Goal: Task Accomplishment & Management: Complete application form

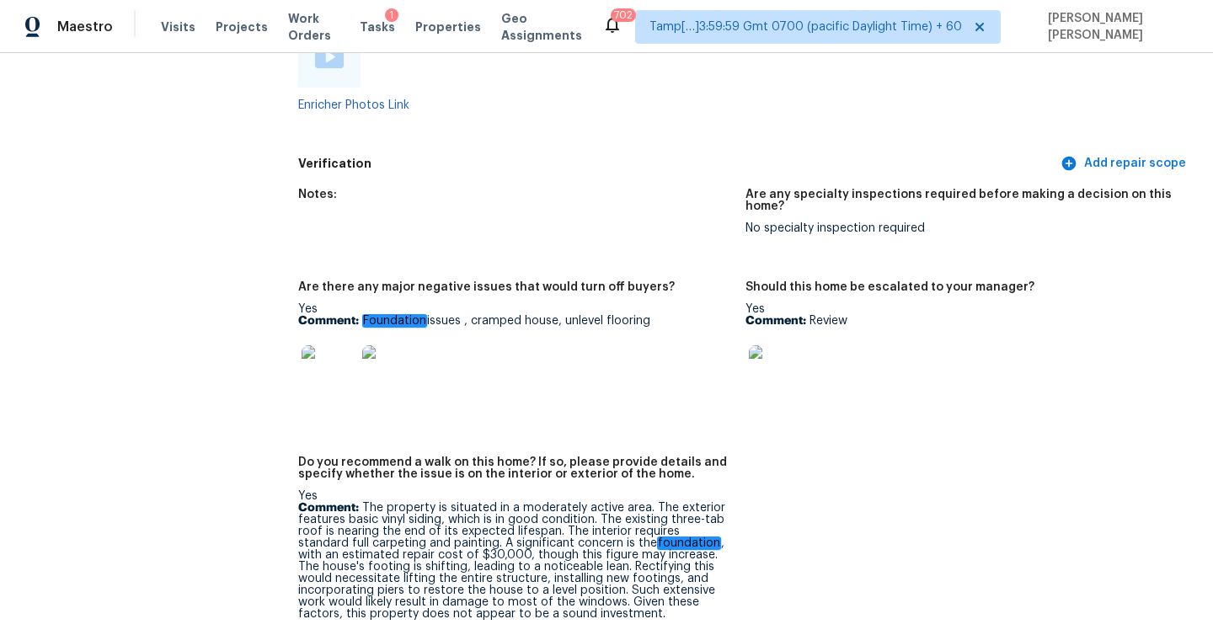
scroll to position [3601, 0]
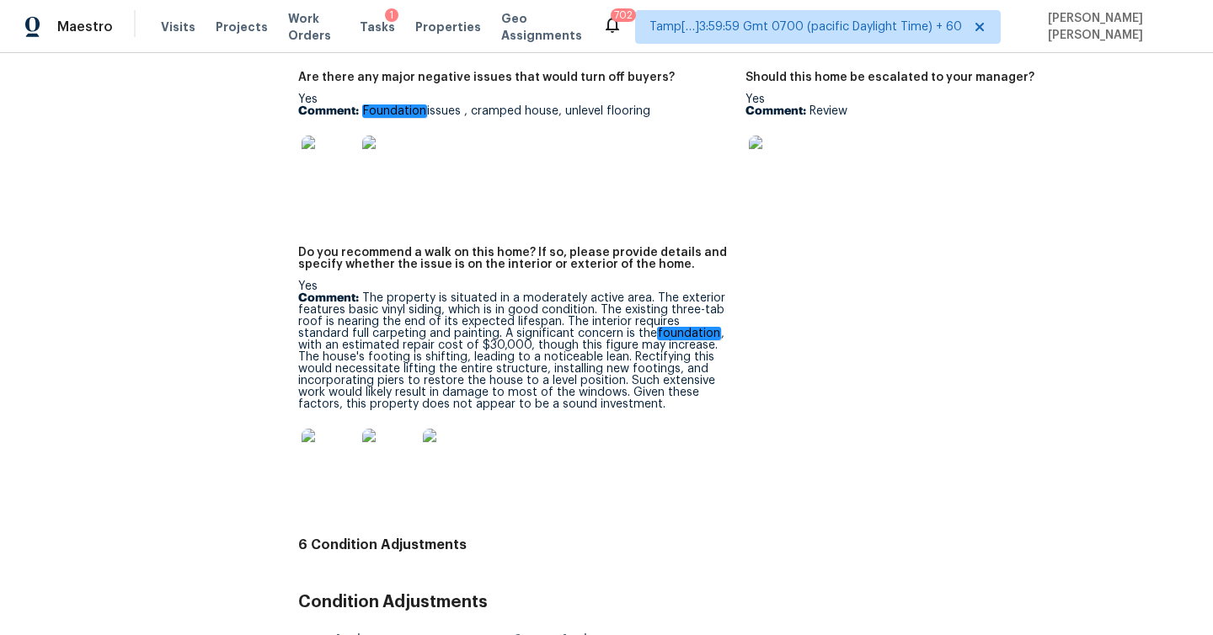
click at [359, 420] on div at bounding box center [389, 456] width 61 height 74
click at [345, 429] on img at bounding box center [329, 456] width 54 height 54
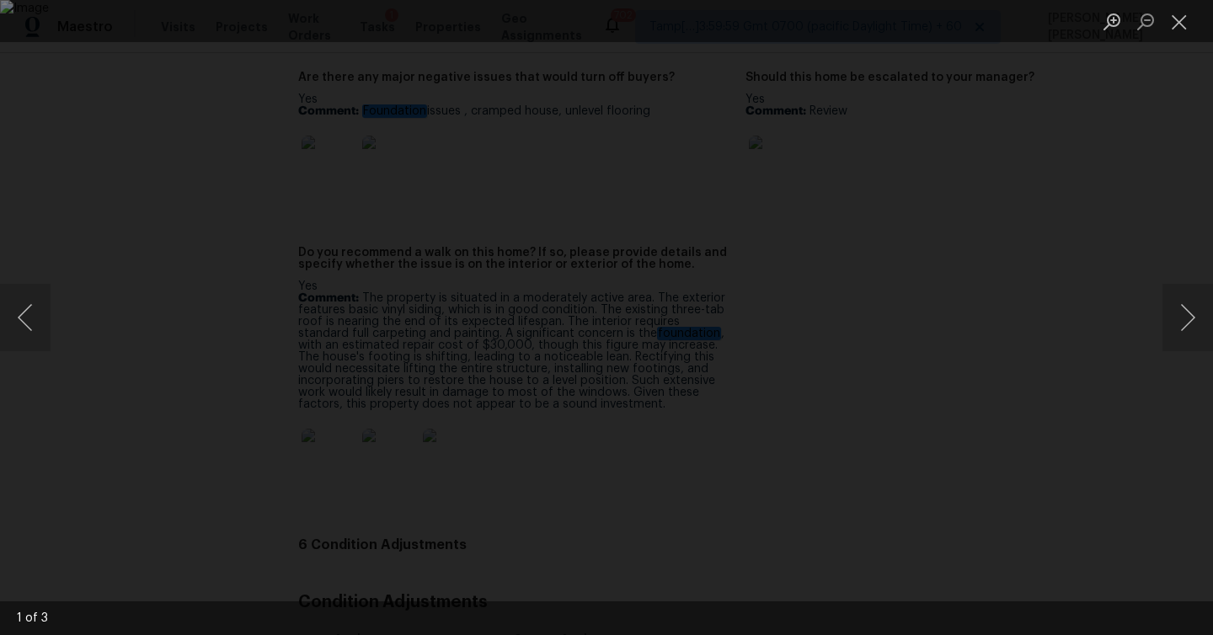
click at [1112, 134] on div "Lightbox" at bounding box center [606, 317] width 1213 height 635
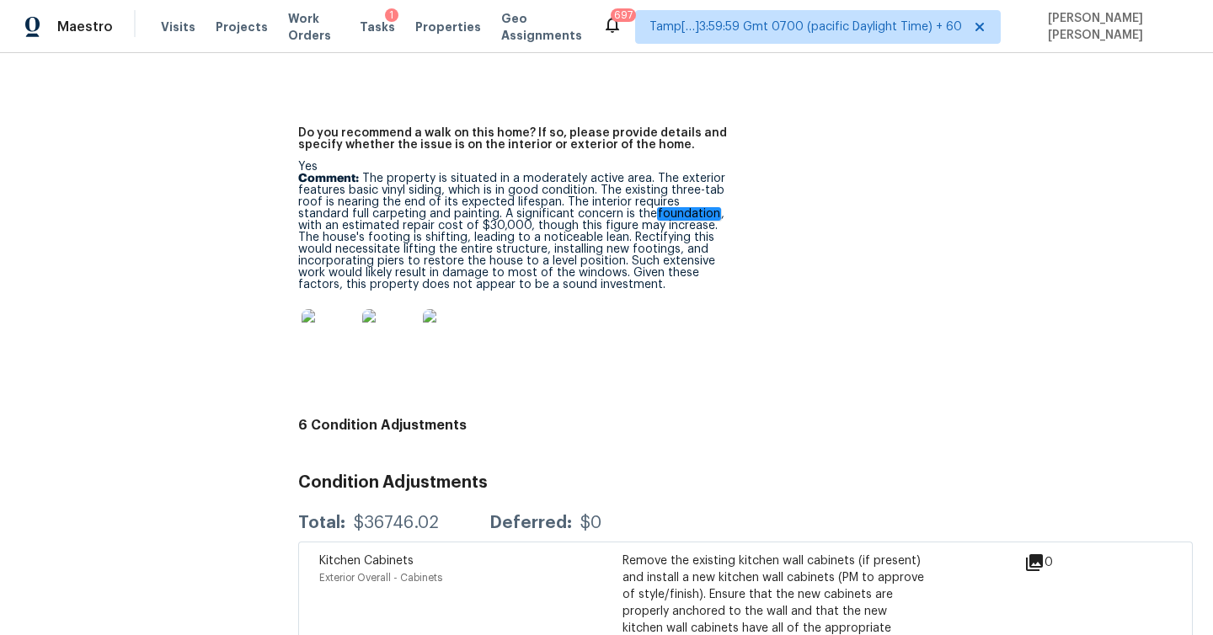
scroll to position [3721, 0]
click at [322, 317] on img at bounding box center [329, 335] width 54 height 54
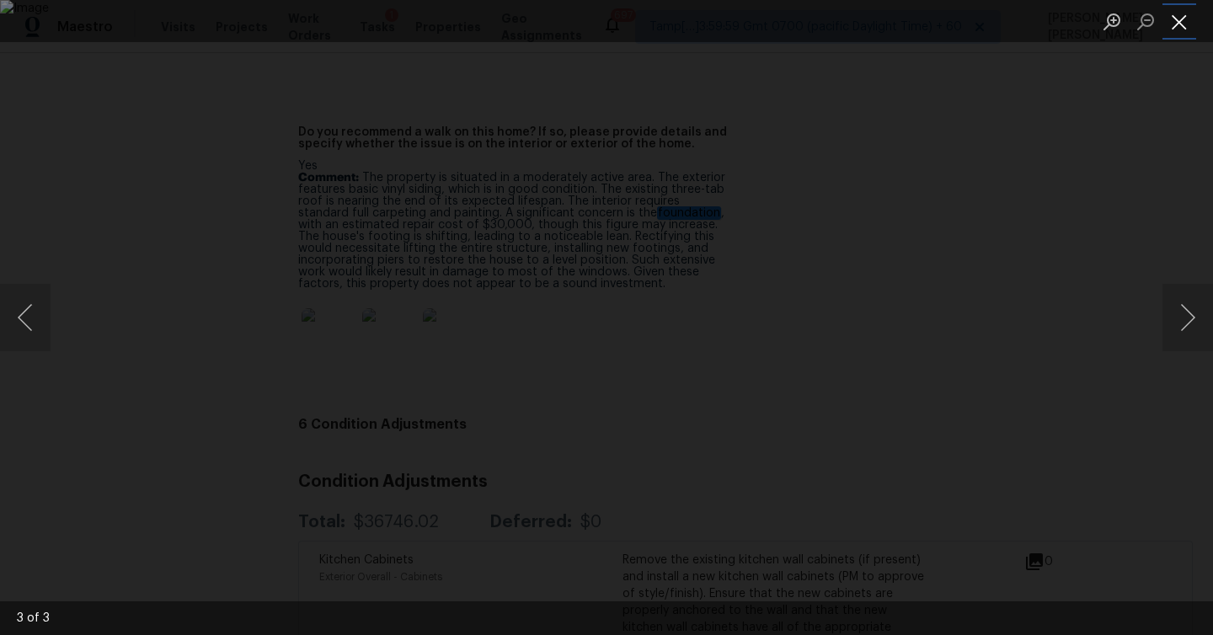
click at [1176, 19] on button "Close lightbox" at bounding box center [1180, 21] width 34 height 29
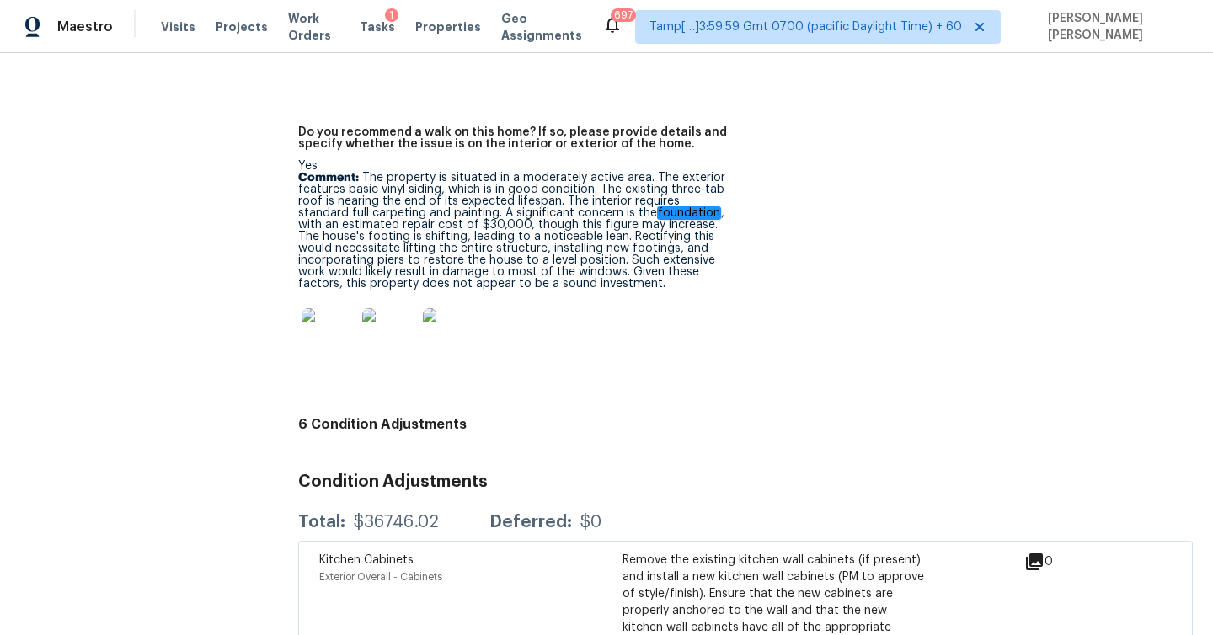
scroll to position [2299, 0]
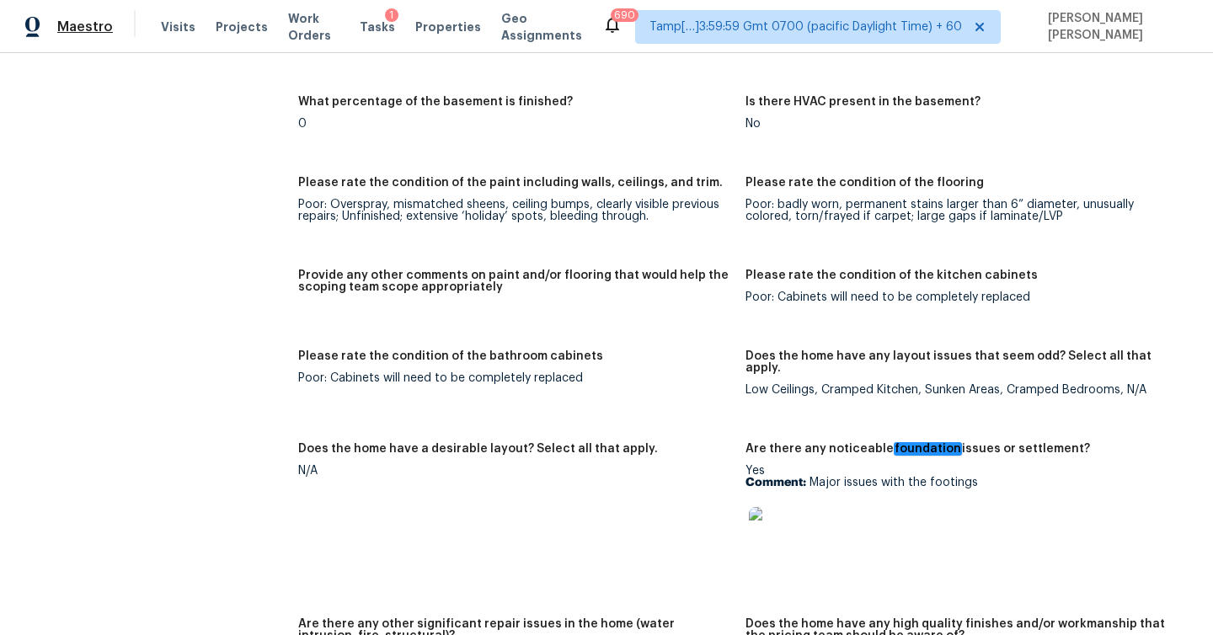
click at [78, 26] on span "Maestro" at bounding box center [85, 27] width 56 height 17
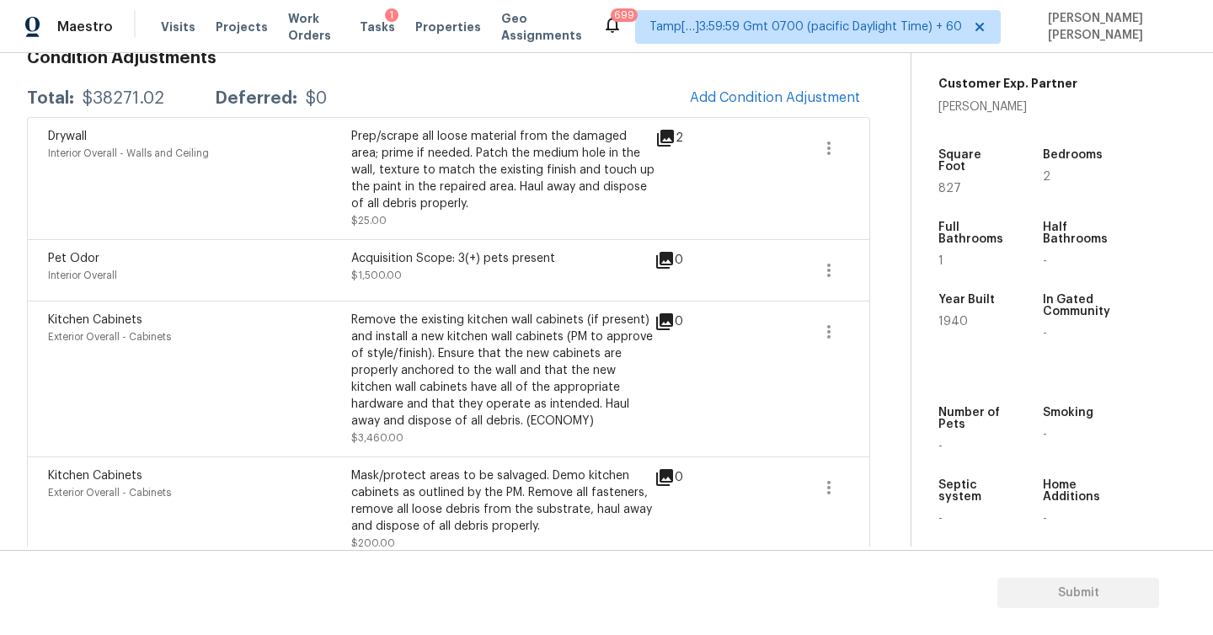
scroll to position [319, 0]
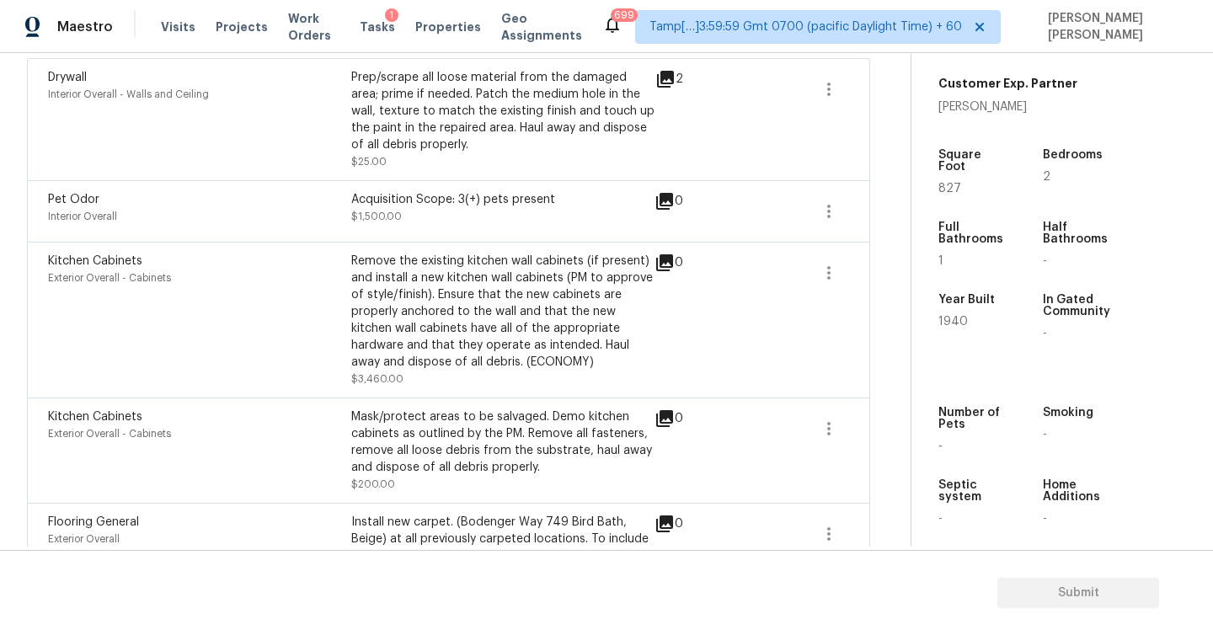
click at [570, 297] on div "Remove the existing kitchen wall cabinets (if present) and install a new kitche…" at bounding box center [502, 312] width 303 height 118
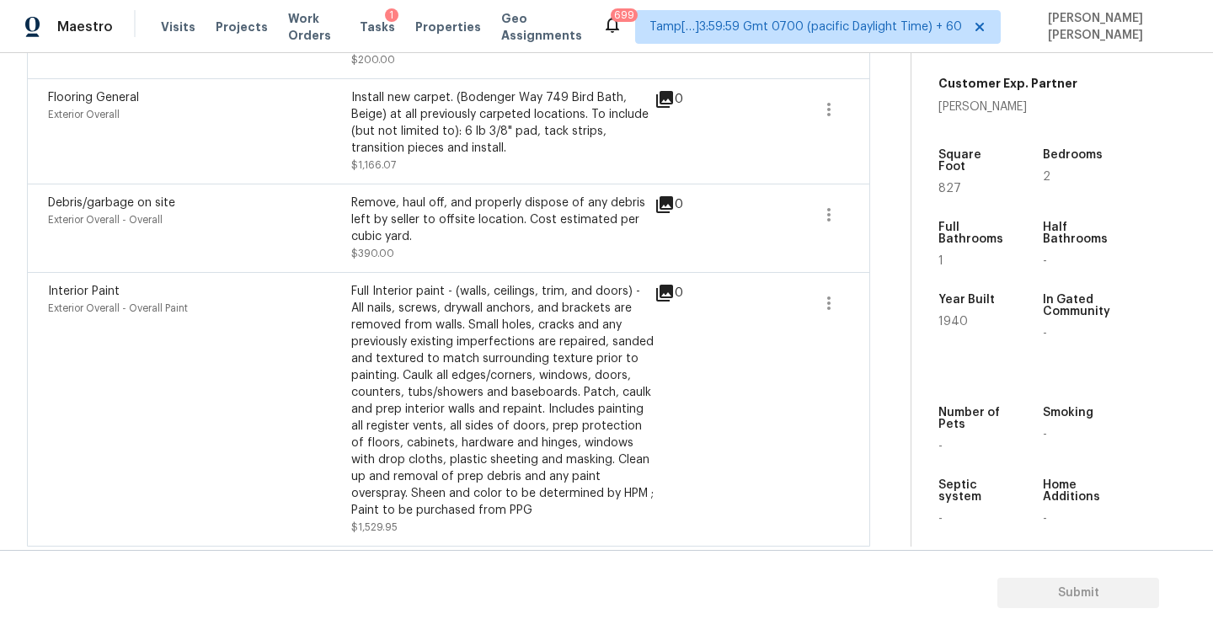
scroll to position [745, 0]
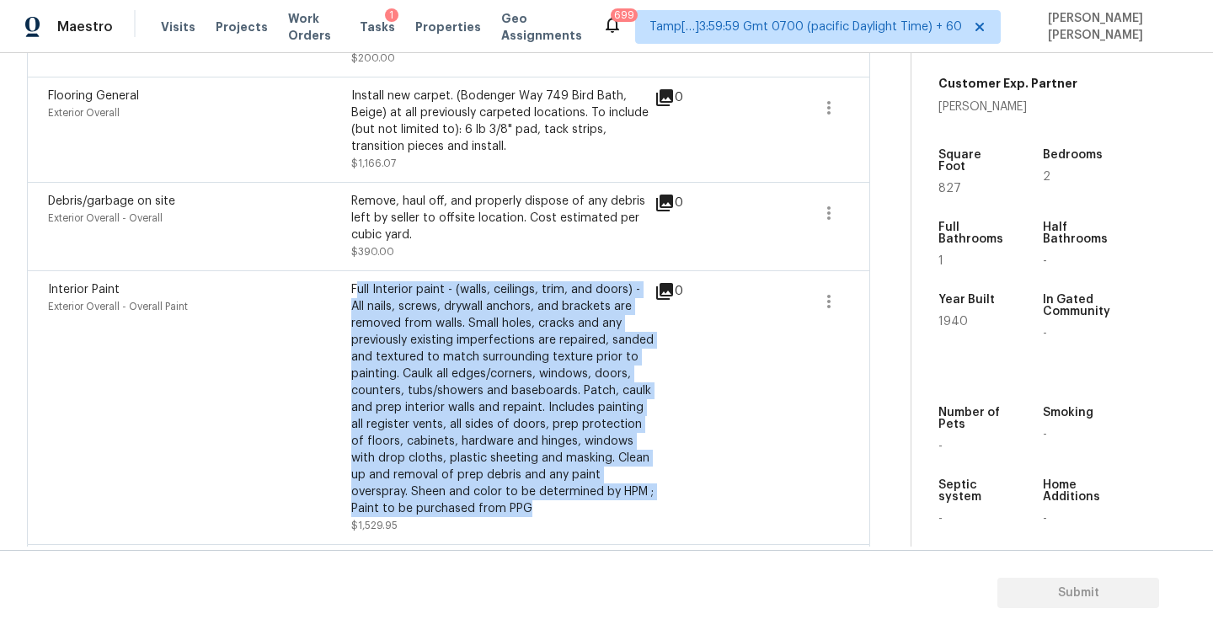
drag, startPoint x: 356, startPoint y: 296, endPoint x: 582, endPoint y: 506, distance: 308.9
click at [582, 506] on div "Full Interior paint - (walls, ceilings, trim, and doors) - All nails, screws, d…" at bounding box center [502, 399] width 303 height 236
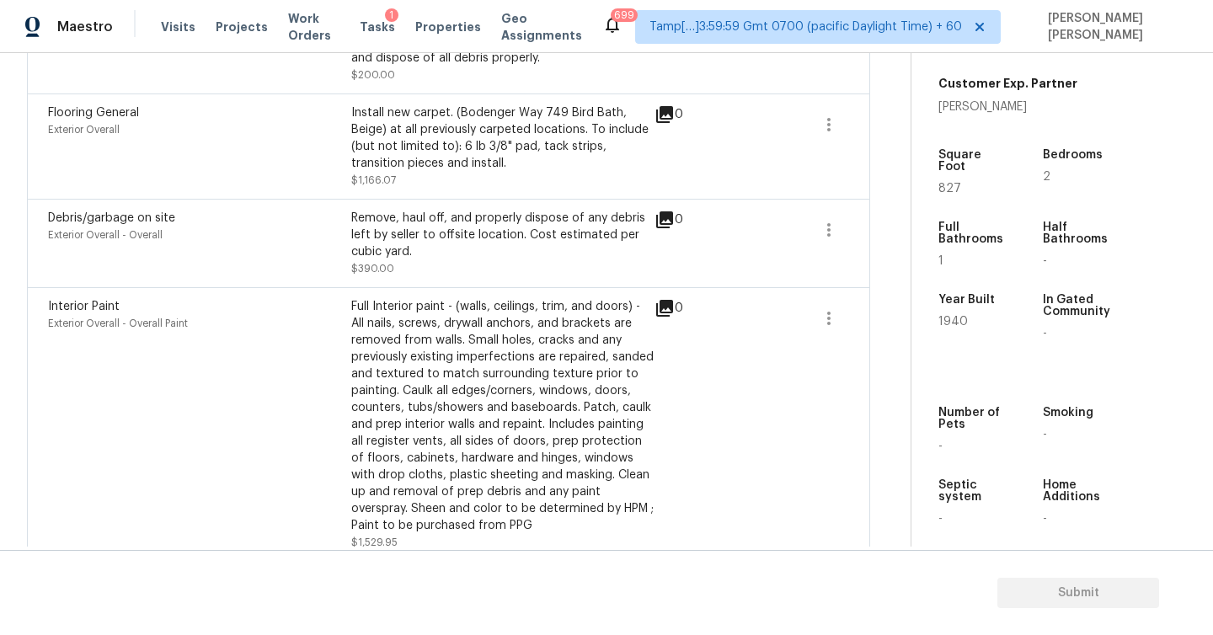
scroll to position [736, 0]
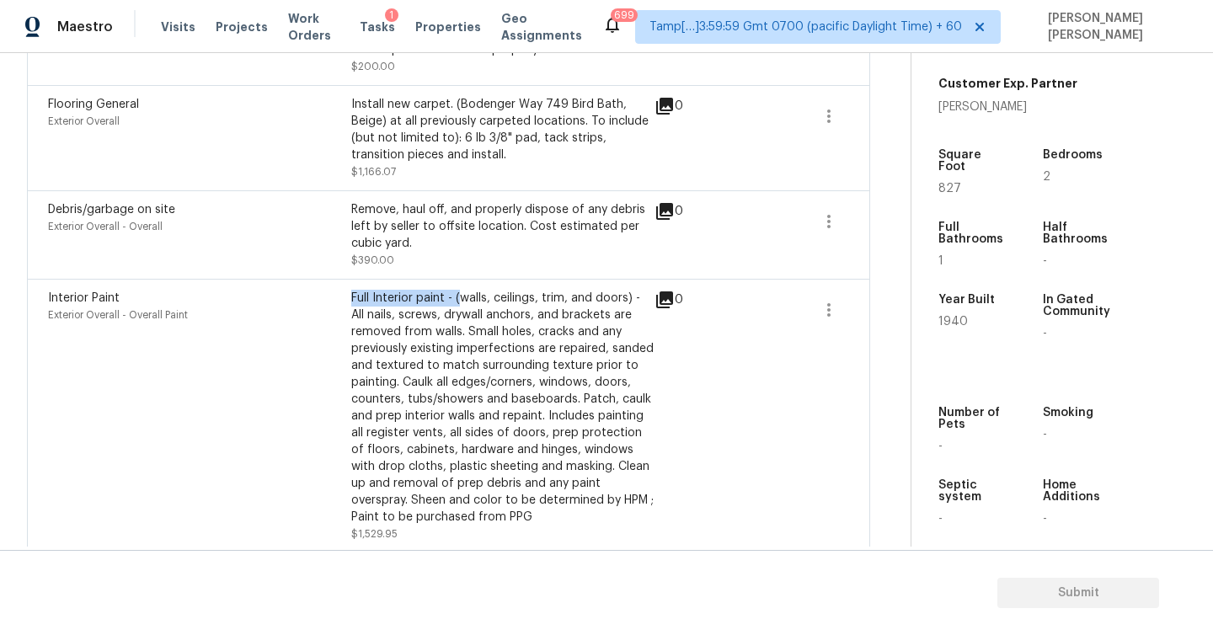
drag, startPoint x: 351, startPoint y: 301, endPoint x: 463, endPoint y: 302, distance: 112.1
click at [463, 302] on div "Full Interior paint - (walls, ceilings, trim, and doors) - All nails, screws, d…" at bounding box center [502, 408] width 303 height 236
drag, startPoint x: 350, startPoint y: 298, endPoint x: 442, endPoint y: 298, distance: 92.7
click at [442, 298] on div "Interior Paint Exterior Overall - Overall Paint Full Interior paint - (walls, c…" at bounding box center [351, 416] width 607 height 253
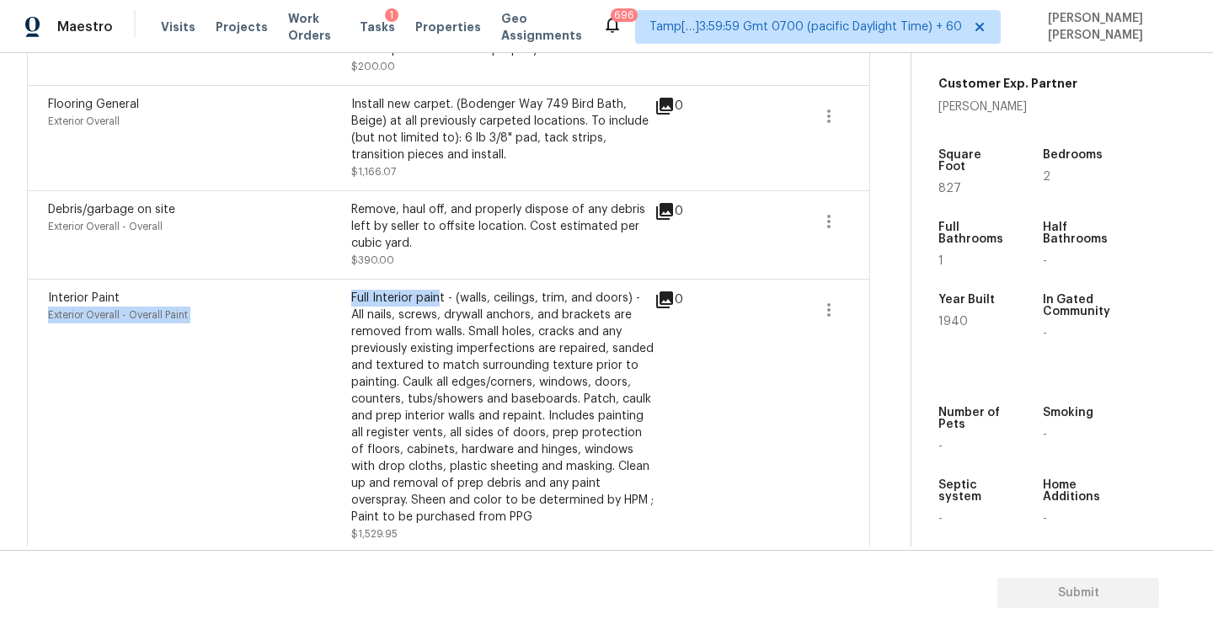
click at [0, 319] on div "Back to tasks Condition Scoping - Interior [DATE] by 9:00 am [PERSON_NAME] [PER…" at bounding box center [606, 300] width 1213 height 494
drag, startPoint x: 118, startPoint y: 308, endPoint x: 46, endPoint y: 309, distance: 71.6
click at [46, 309] on div "Interior Paint Exterior Overall - Overall Paint Full Interior paint - (walls, c…" at bounding box center [449, 416] width 844 height 274
drag, startPoint x: 356, startPoint y: 306, endPoint x: 465, endPoint y: 306, distance: 108.7
click at [465, 306] on div "Full Interior paint - (walls, ceilings, trim, and doors) - All nails, screws, d…" at bounding box center [502, 408] width 303 height 236
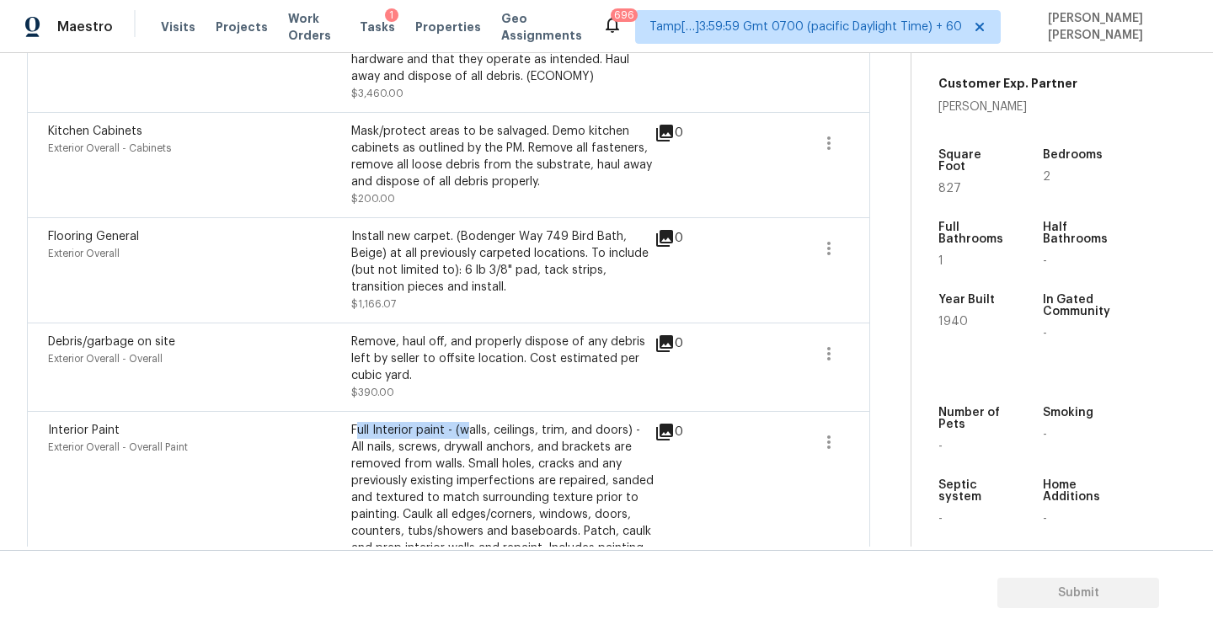
scroll to position [603, 0]
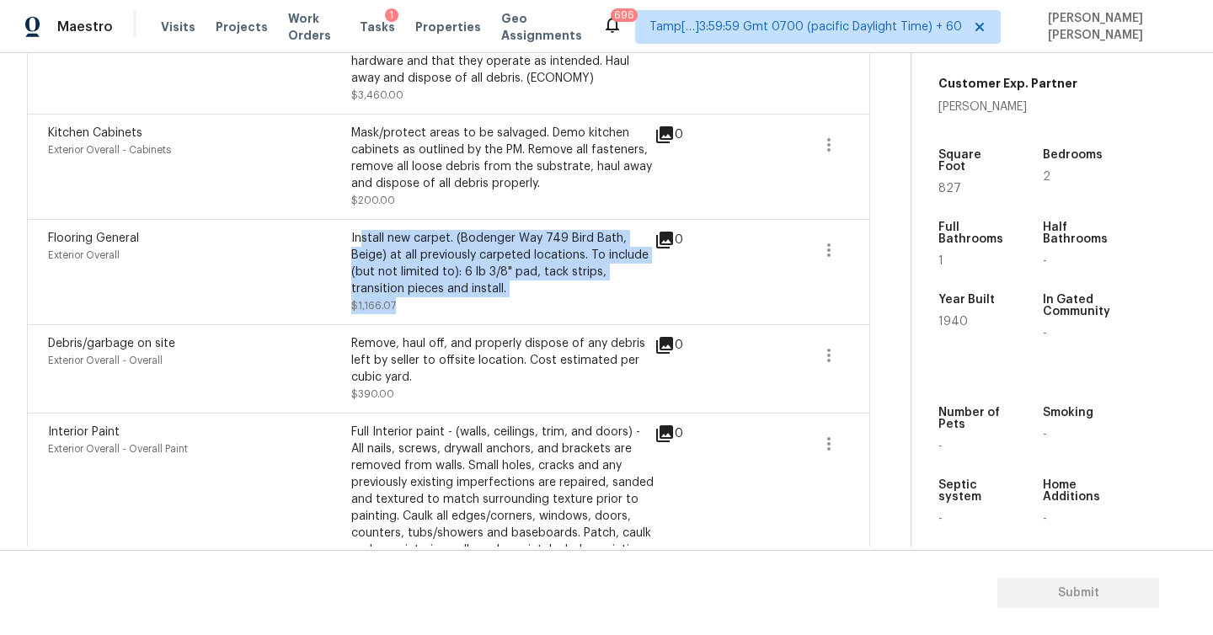
drag, startPoint x: 358, startPoint y: 238, endPoint x: 537, endPoint y: 305, distance: 190.6
click at [537, 305] on div "Install new carpet. (Bodenger Way 749 Bird Bath, Beige) at all previously carpe…" at bounding box center [502, 272] width 303 height 84
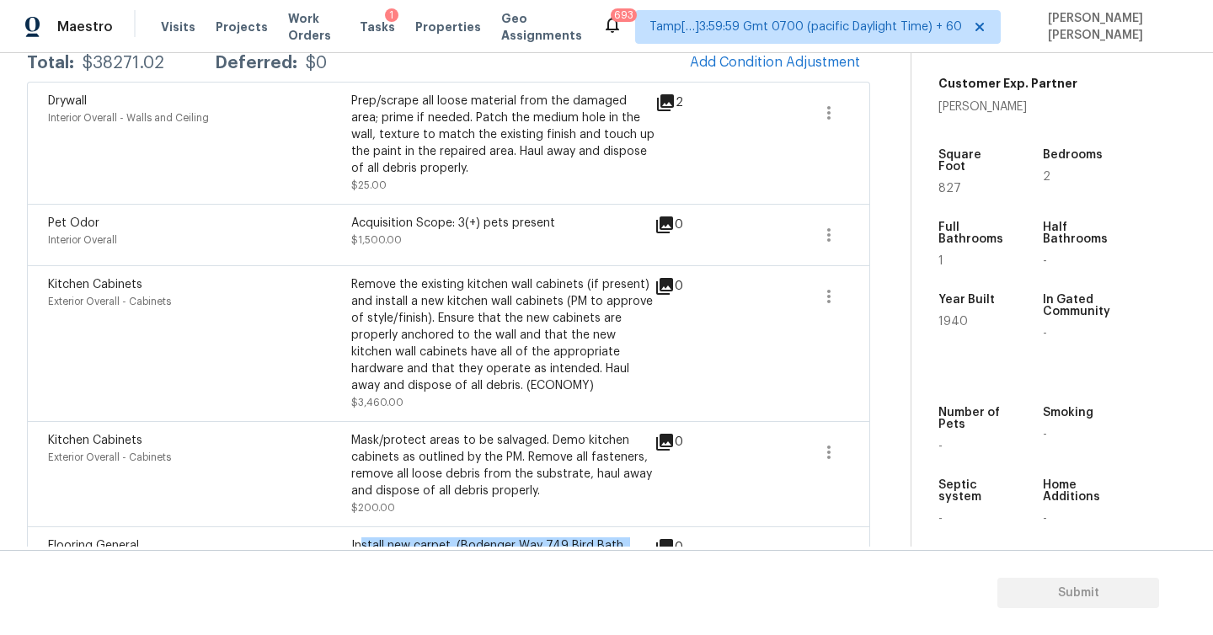
scroll to position [296, 0]
click at [833, 233] on icon "button" at bounding box center [829, 234] width 20 height 20
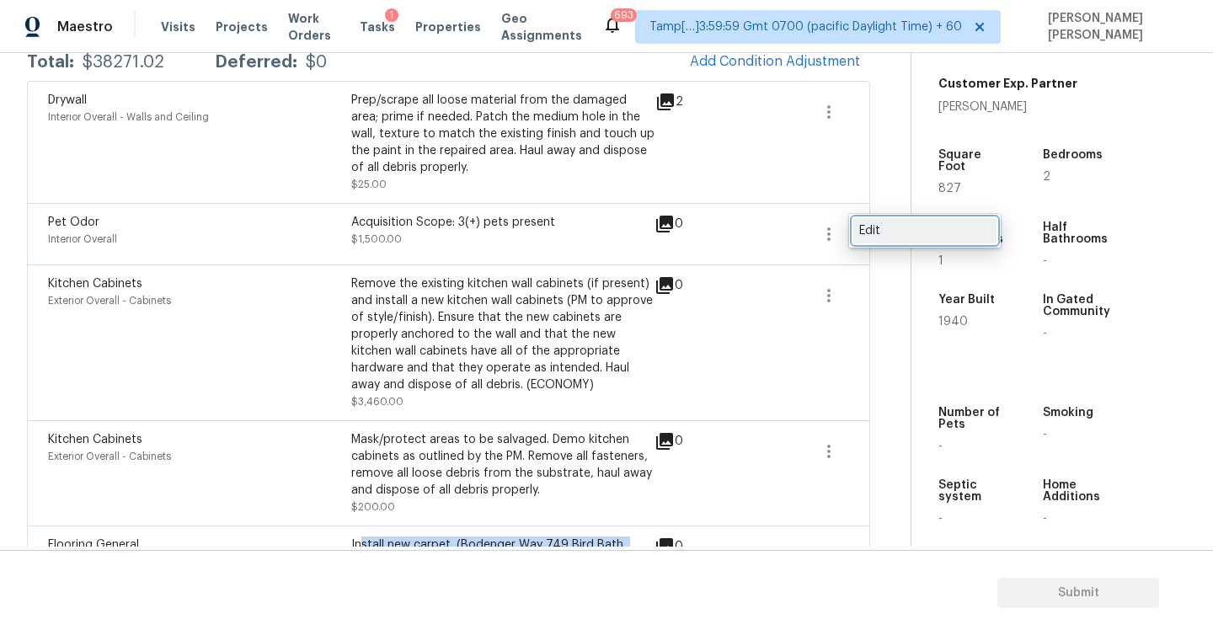
click at [891, 232] on div "Edit" at bounding box center [925, 230] width 131 height 17
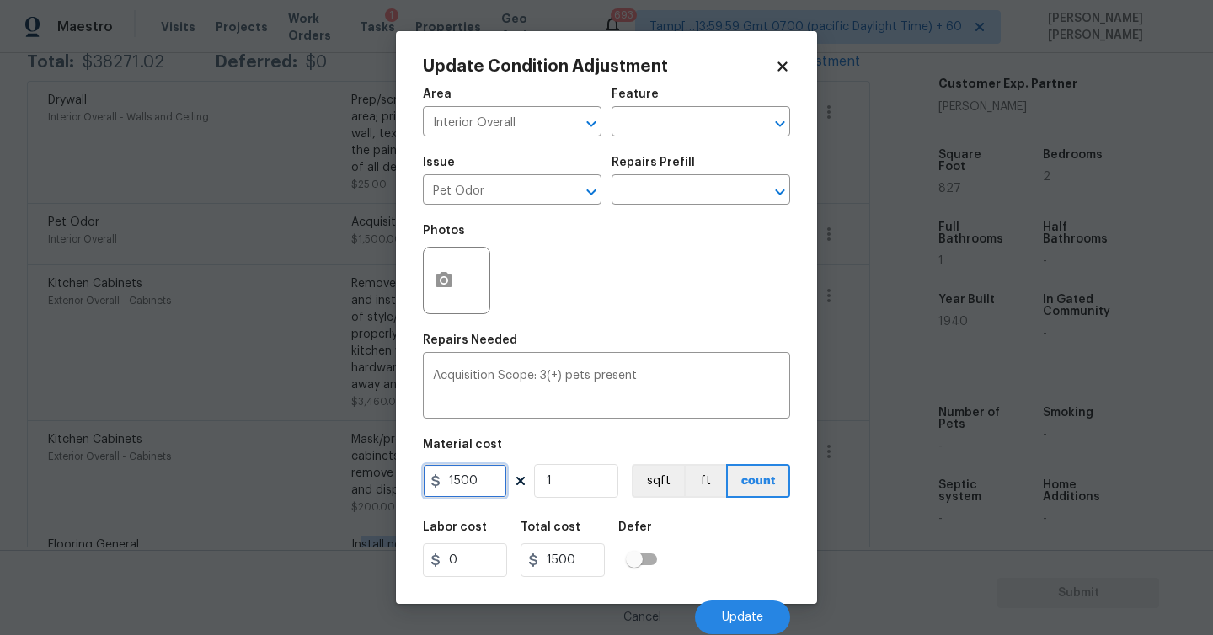
click at [486, 485] on input "1500" at bounding box center [465, 481] width 84 height 34
type input "0"
click at [789, 560] on div "Labor cost 0 Total cost 0 Defer" at bounding box center [606, 550] width 367 height 76
click at [725, 378] on textarea "Acquisition Scope: 3(+) pets present" at bounding box center [606, 387] width 347 height 35
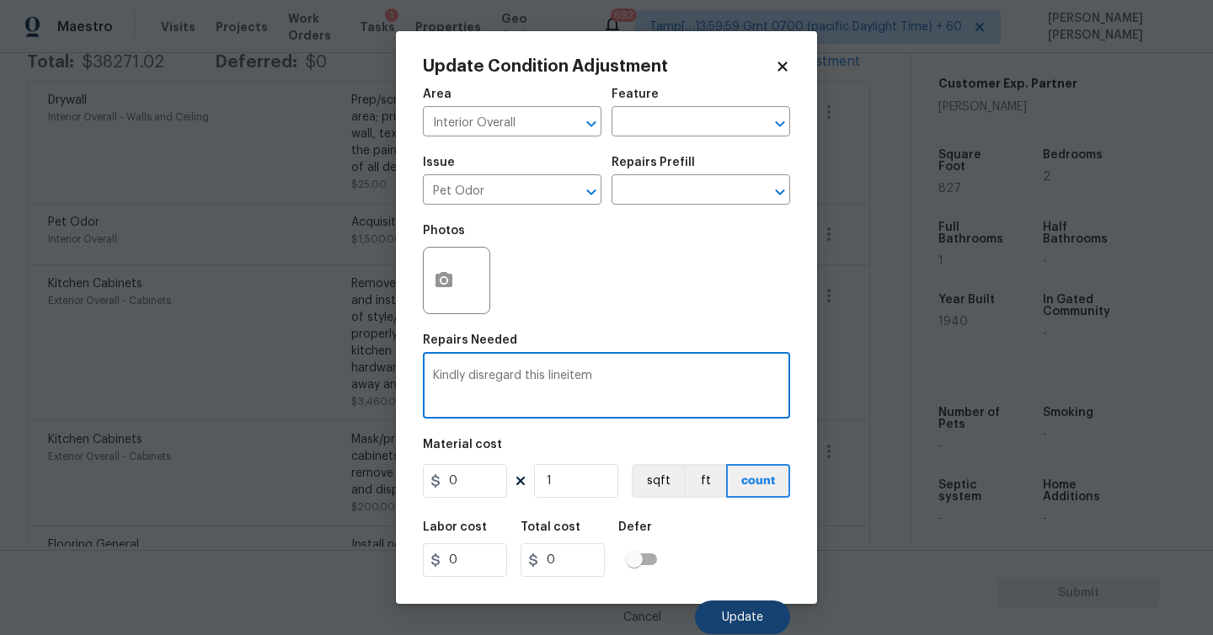
type textarea "Kindly disregard this lineitem"
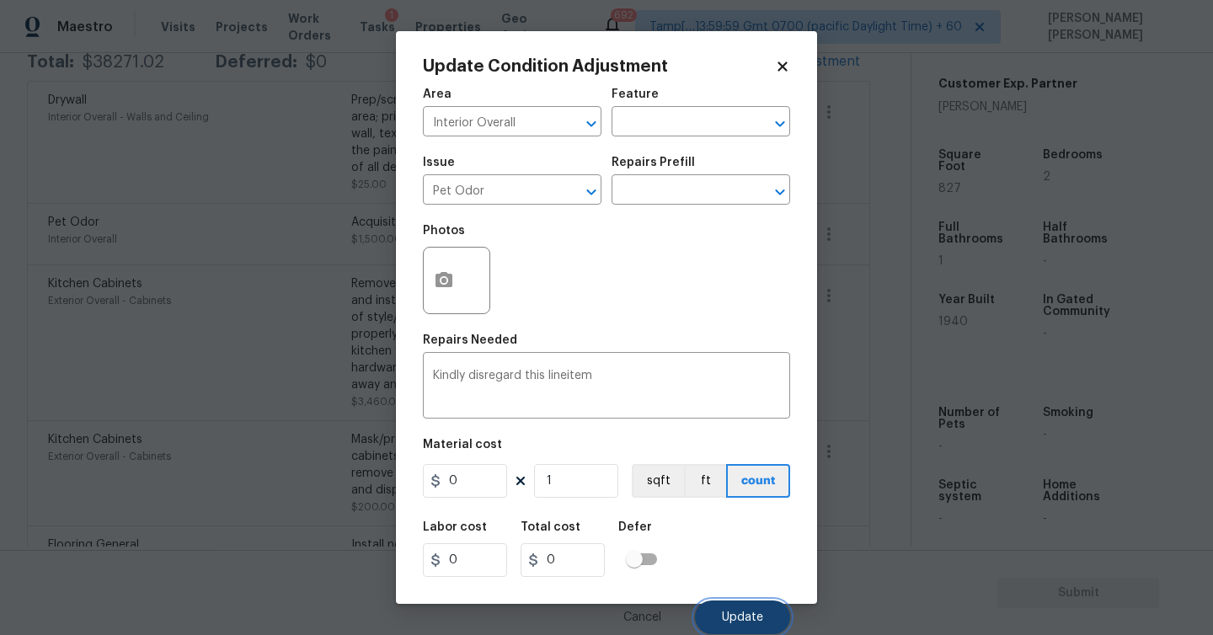
click at [728, 619] on span "Update" at bounding box center [742, 618] width 41 height 13
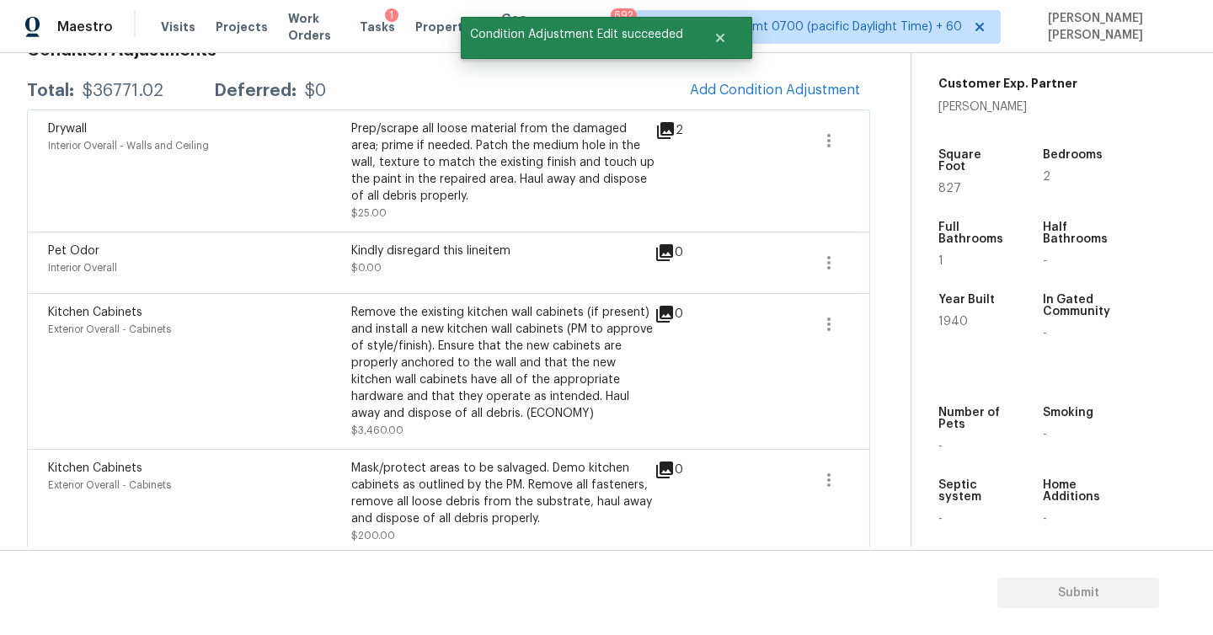
scroll to position [266, 0]
click at [830, 260] on icon "button" at bounding box center [829, 264] width 20 height 20
click at [889, 261] on div "Edit" at bounding box center [925, 260] width 131 height 17
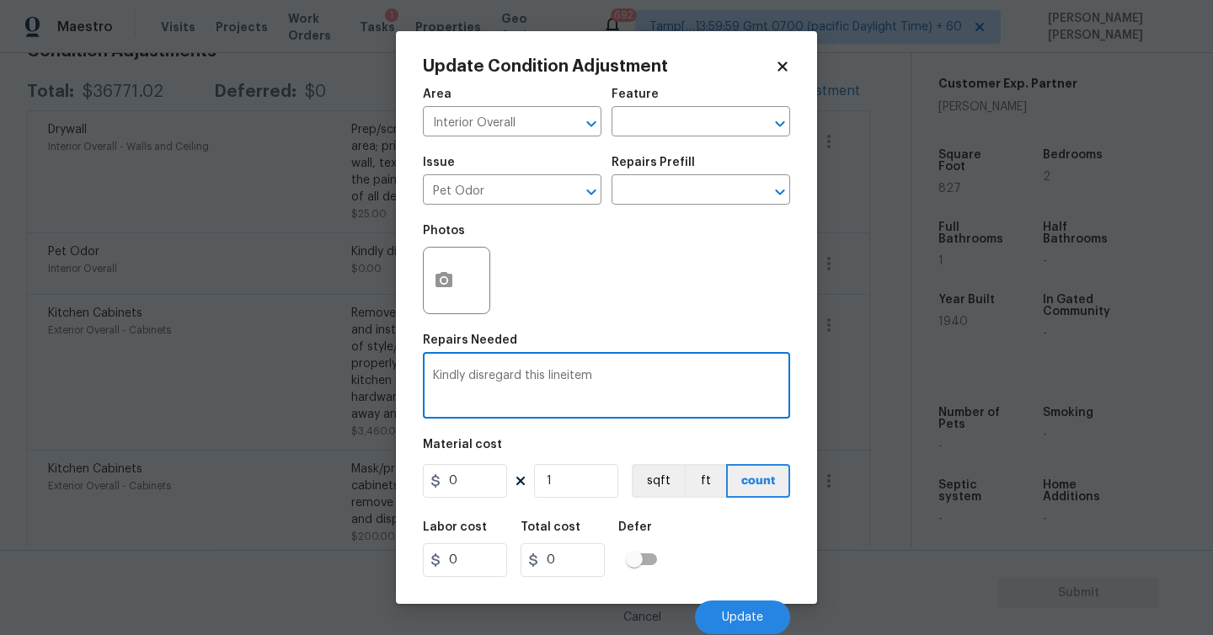
click at [568, 377] on textarea "Kindly disregard this lineitem" at bounding box center [606, 387] width 347 height 35
type textarea "Kindly disregard this line item"
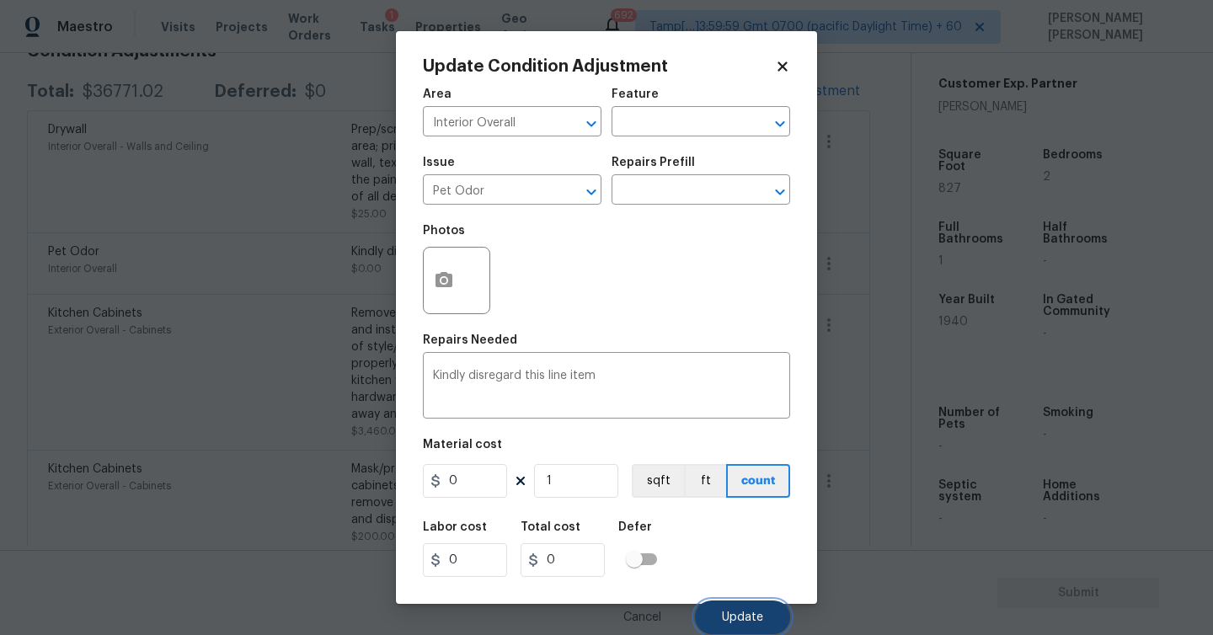
click at [738, 615] on span "Update" at bounding box center [742, 618] width 41 height 13
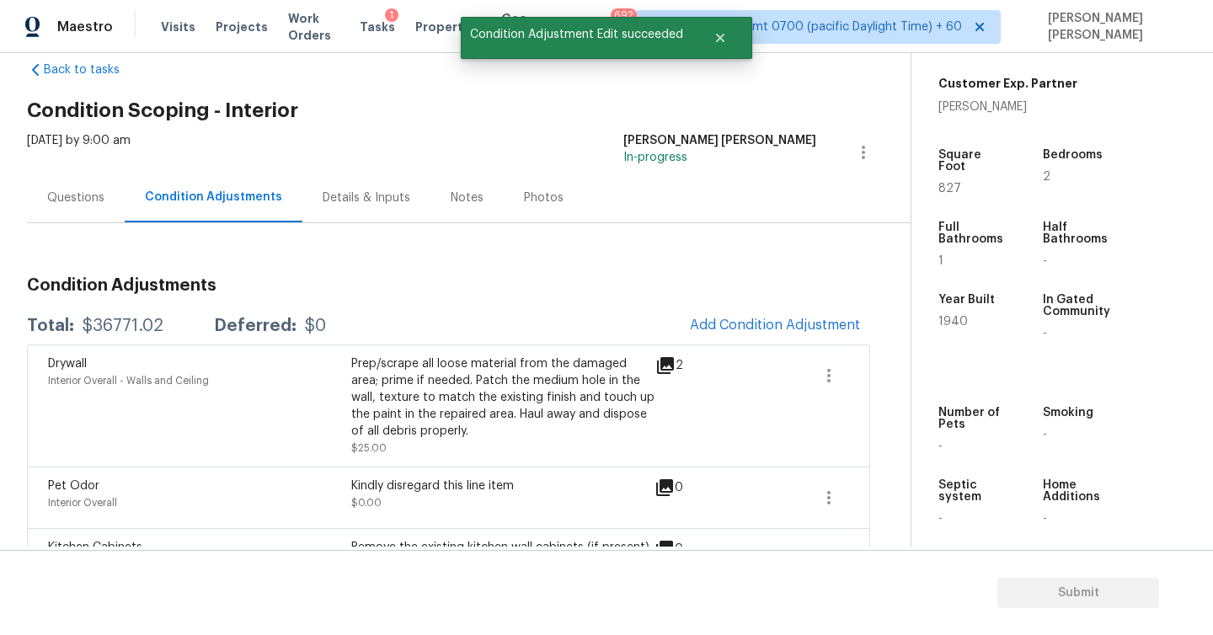
scroll to position [0, 0]
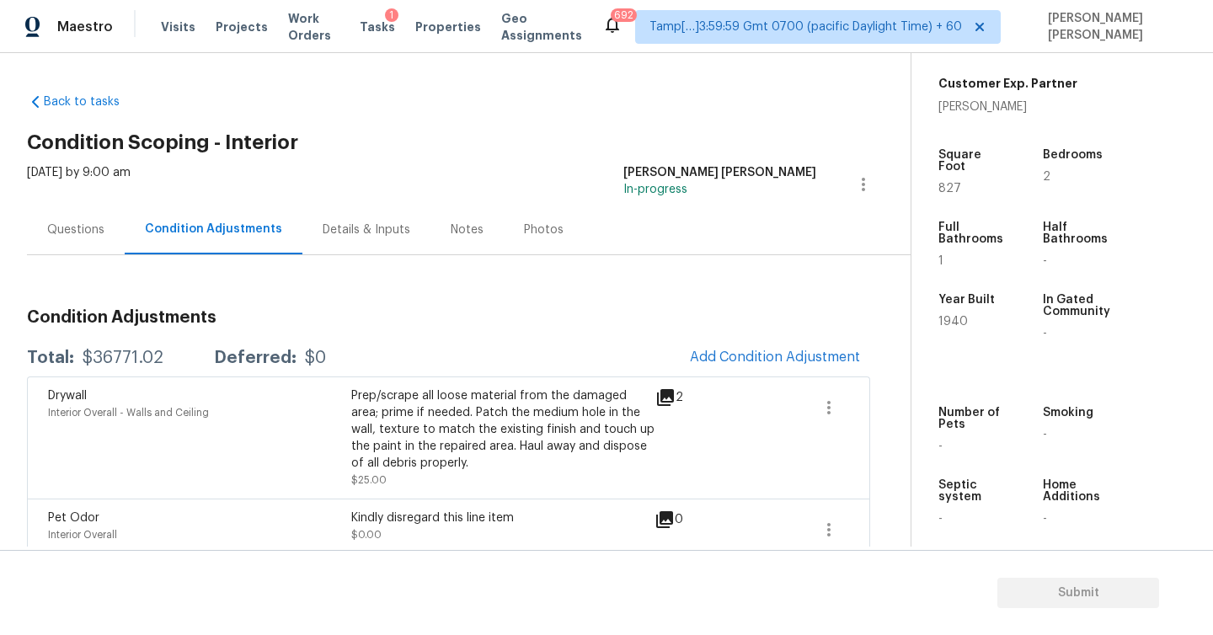
click at [93, 251] on div "Questions" at bounding box center [76, 230] width 98 height 50
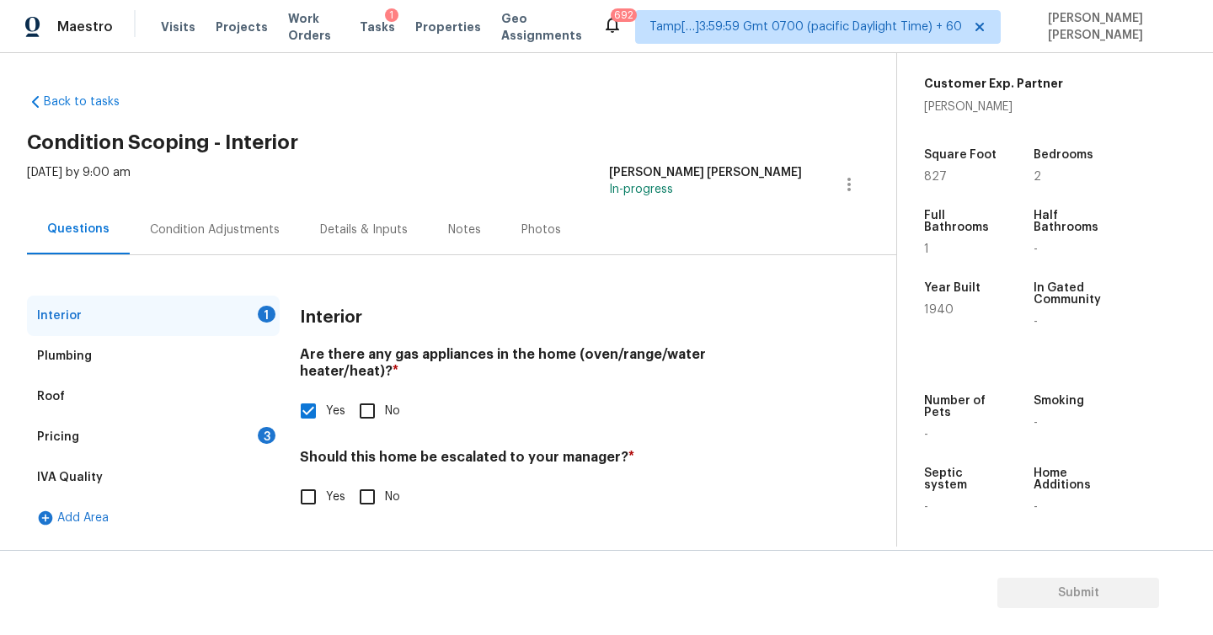
click at [336, 489] on span "Yes" at bounding box center [335, 498] width 19 height 18
click at [326, 482] on input "Yes" at bounding box center [308, 496] width 35 height 35
click at [331, 490] on span "Yes" at bounding box center [335, 499] width 19 height 18
click at [326, 481] on input "Yes" at bounding box center [308, 498] width 35 height 35
click at [331, 489] on span "Yes" at bounding box center [335, 498] width 19 height 18
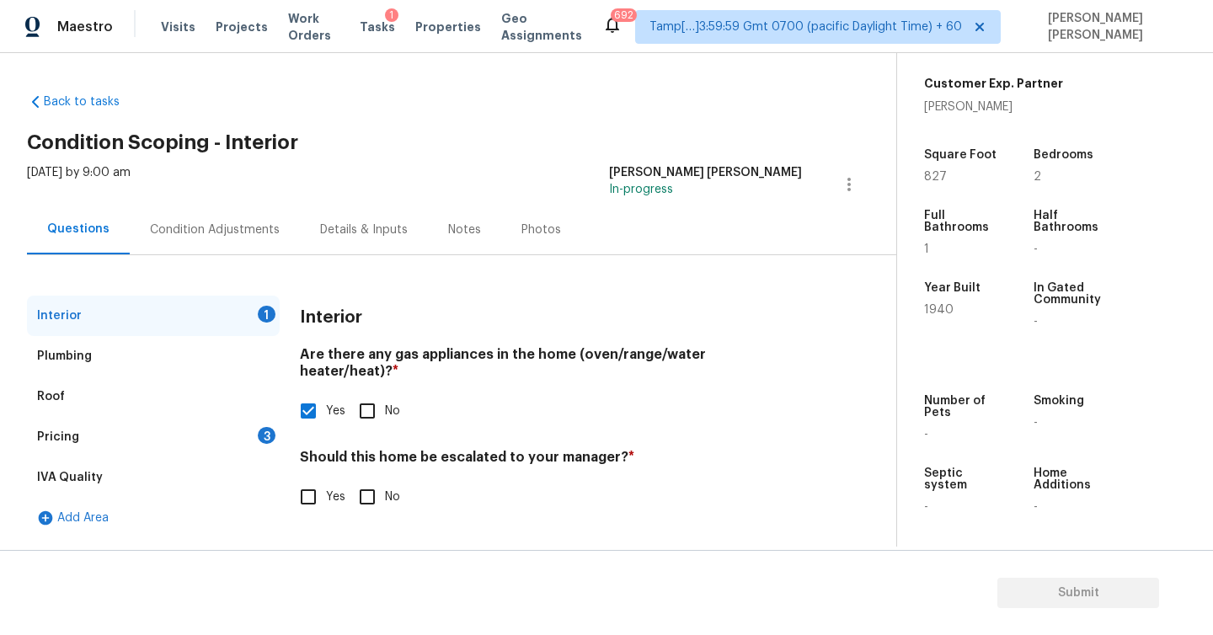
click at [326, 480] on input "Yes" at bounding box center [308, 496] width 35 height 35
checkbox input "true"
click at [353, 520] on input "text" at bounding box center [551, 540] width 502 height 40
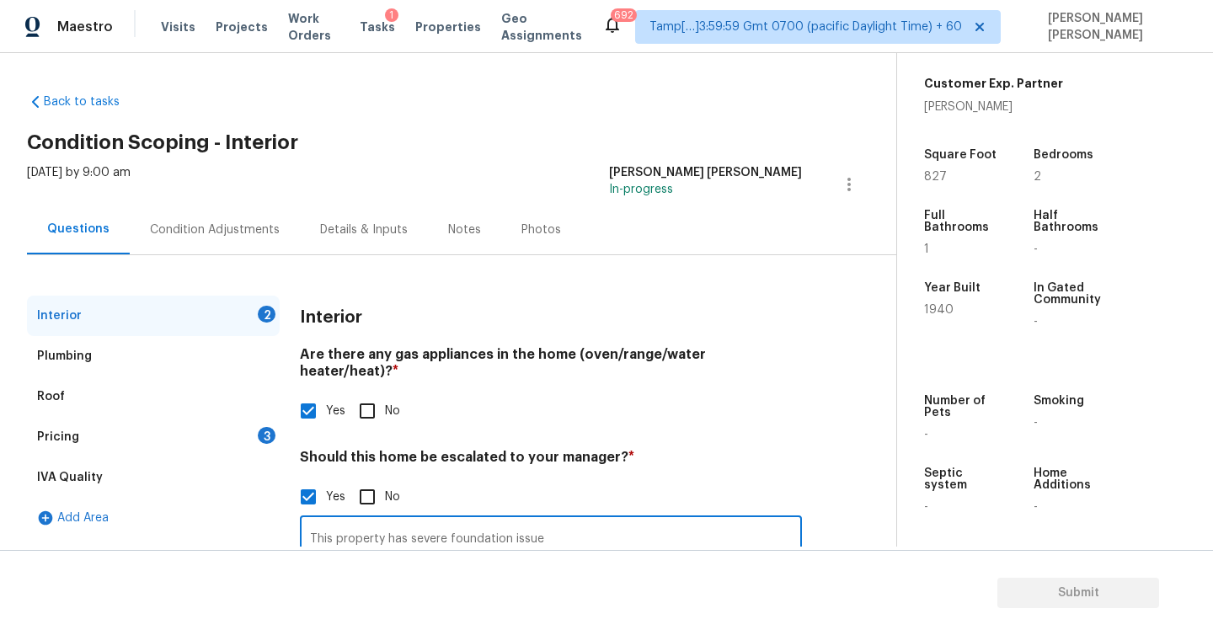
scroll to position [136, 0]
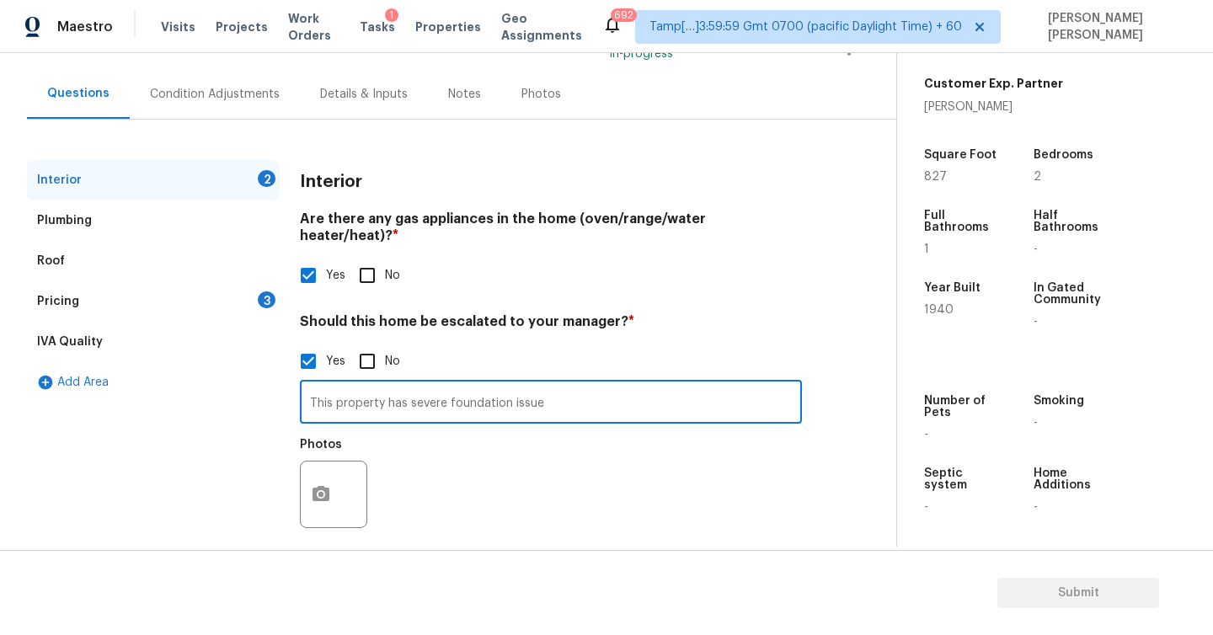
type input "This property has severe foundation issue"
click at [312, 485] on icon "button" at bounding box center [321, 495] width 20 height 20
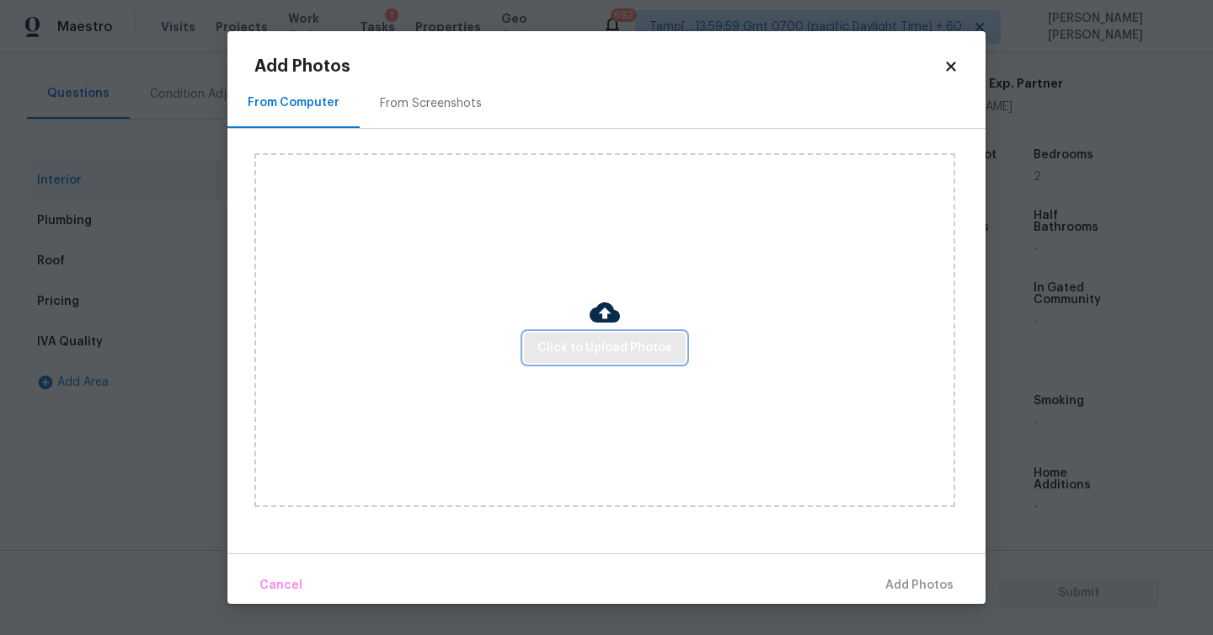
click at [620, 349] on span "Click to Upload Photos" at bounding box center [605, 348] width 135 height 21
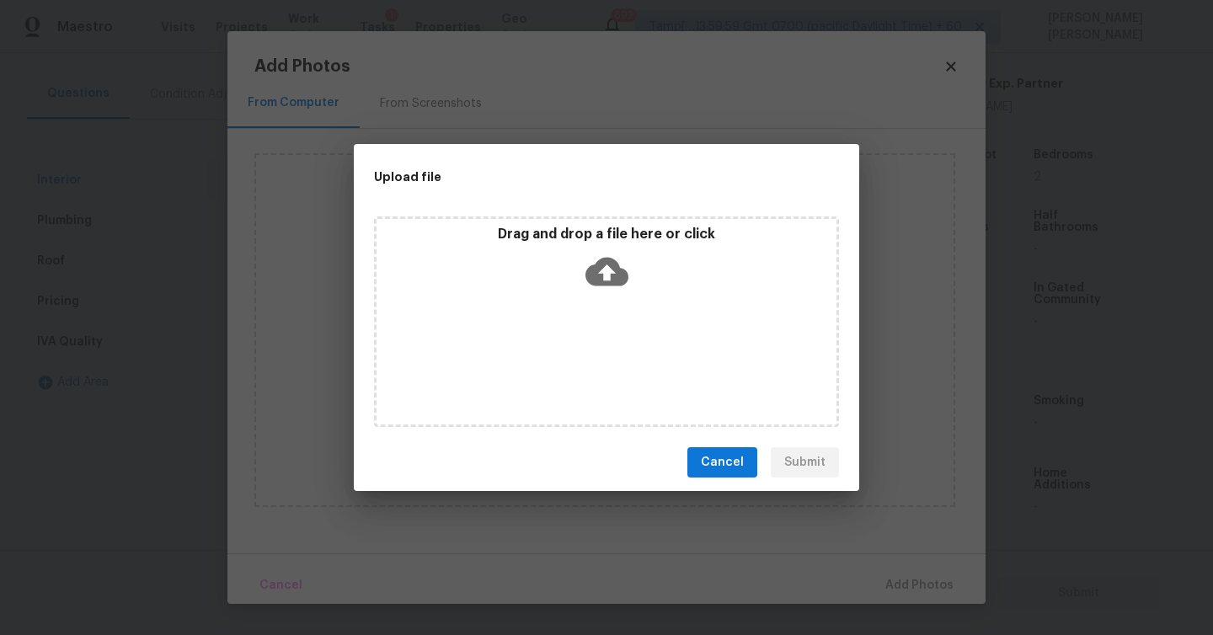
click at [613, 278] on icon at bounding box center [607, 272] width 43 height 29
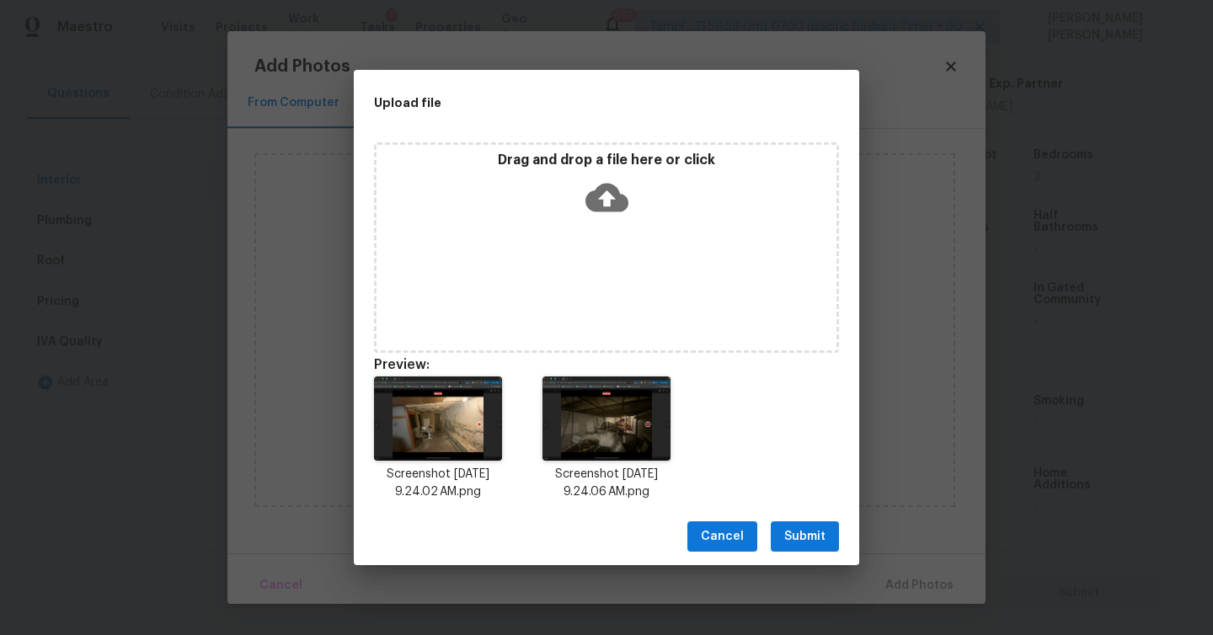
click at [820, 539] on span "Submit" at bounding box center [805, 537] width 41 height 21
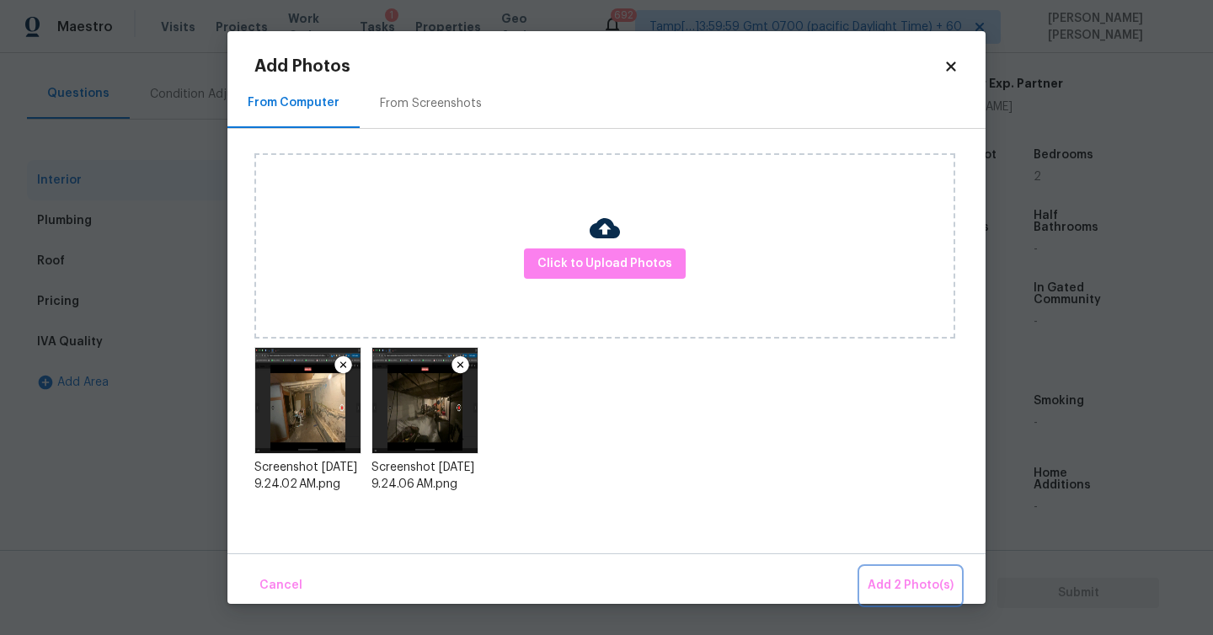
click at [924, 584] on span "Add 2 Photo(s)" at bounding box center [911, 586] width 86 height 21
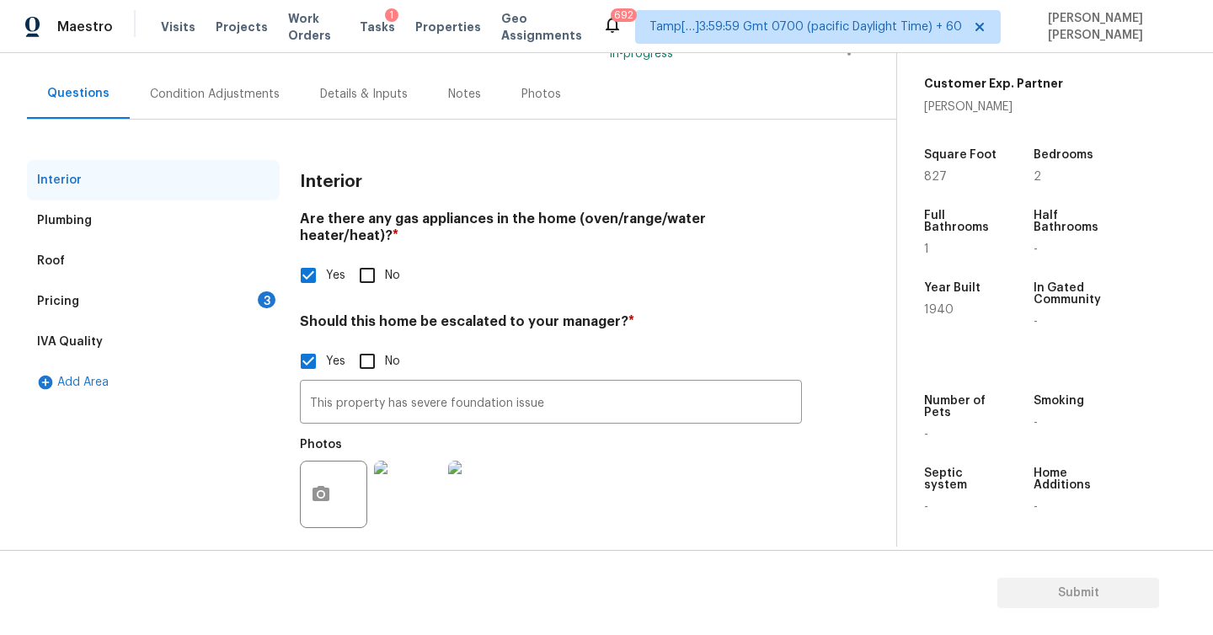
click at [67, 225] on div "Plumbing" at bounding box center [64, 220] width 55 height 17
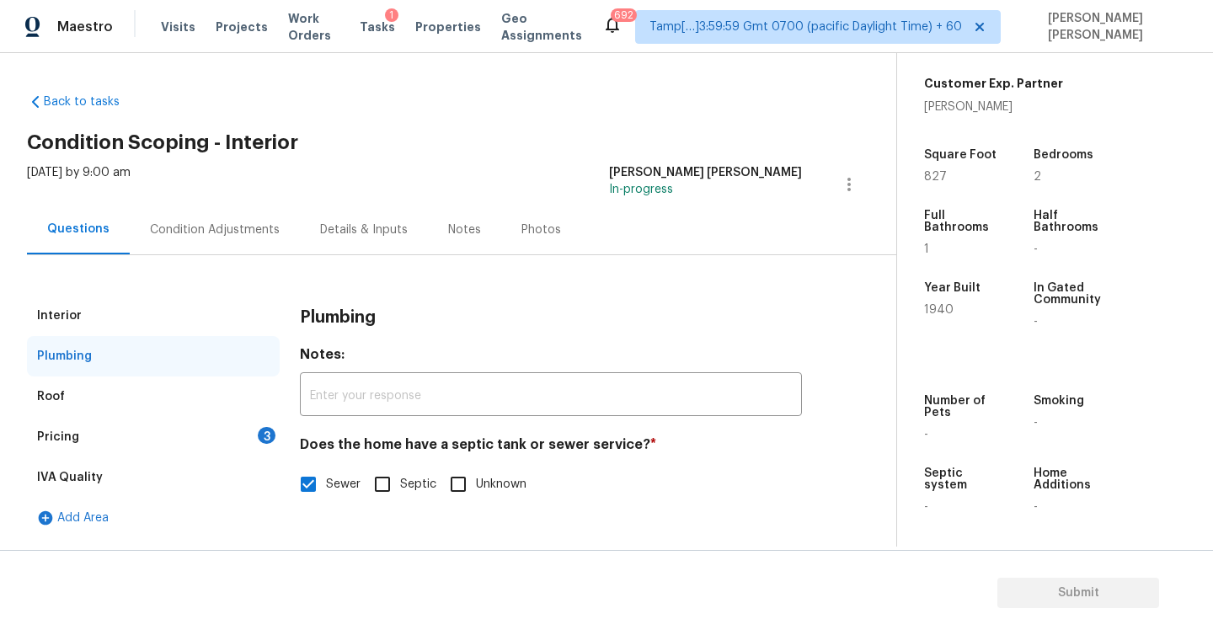
scroll to position [0, 0]
click at [65, 442] on div "Pricing" at bounding box center [58, 437] width 42 height 17
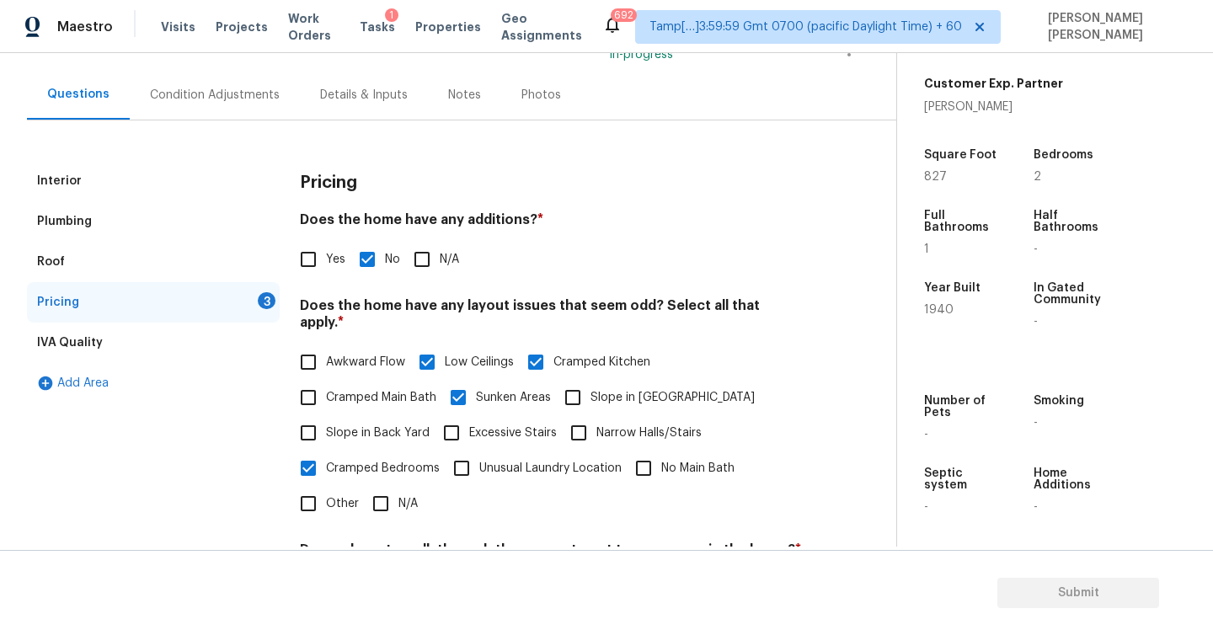
scroll to position [376, 0]
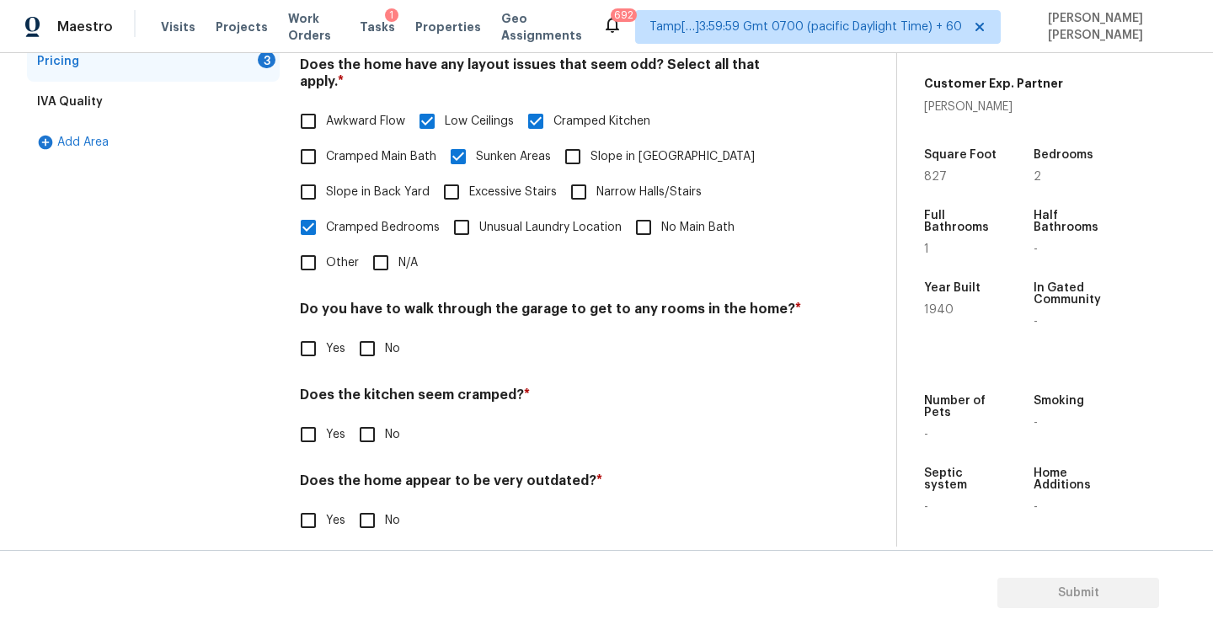
click at [367, 334] on input "No" at bounding box center [367, 348] width 35 height 35
checkbox input "true"
click at [367, 508] on input "No" at bounding box center [367, 520] width 35 height 35
checkbox input "true"
click at [367, 420] on input "No" at bounding box center [367, 434] width 35 height 35
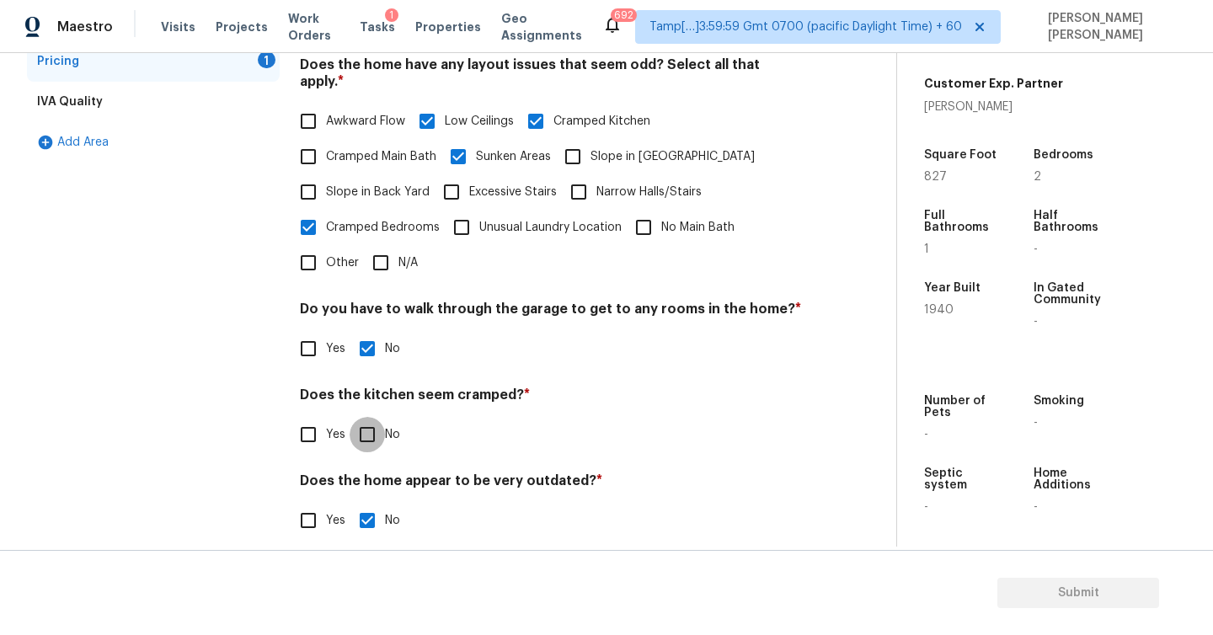
checkbox input "true"
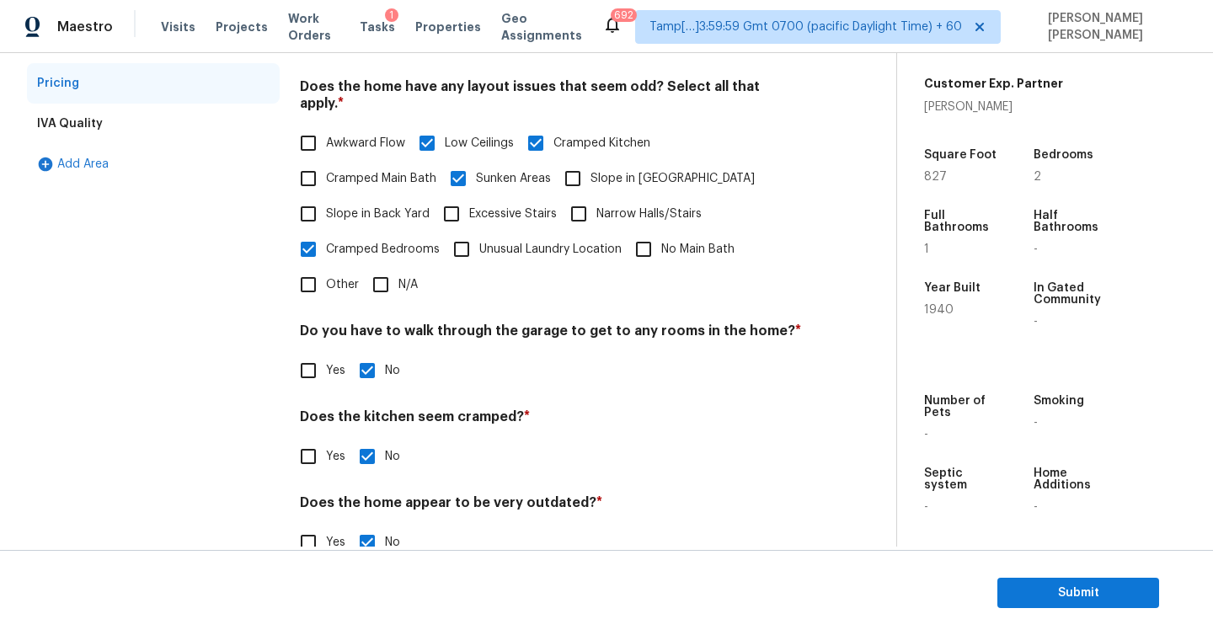
scroll to position [348, 0]
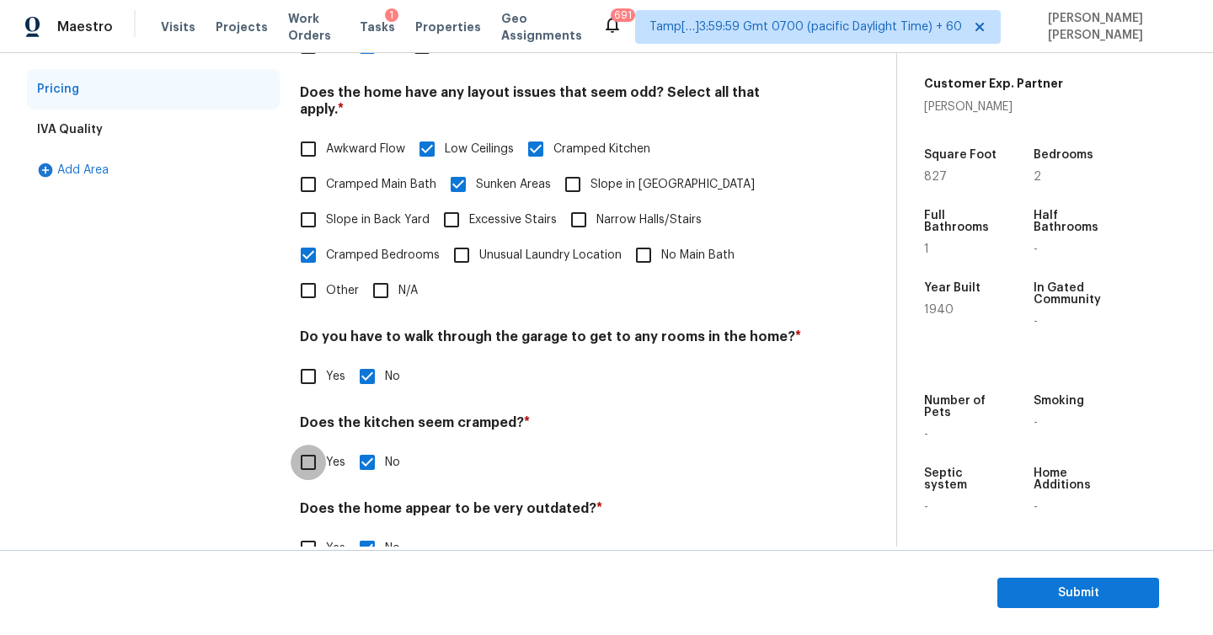
click at [310, 445] on input "Yes" at bounding box center [308, 462] width 35 height 35
checkbox input "true"
checkbox input "false"
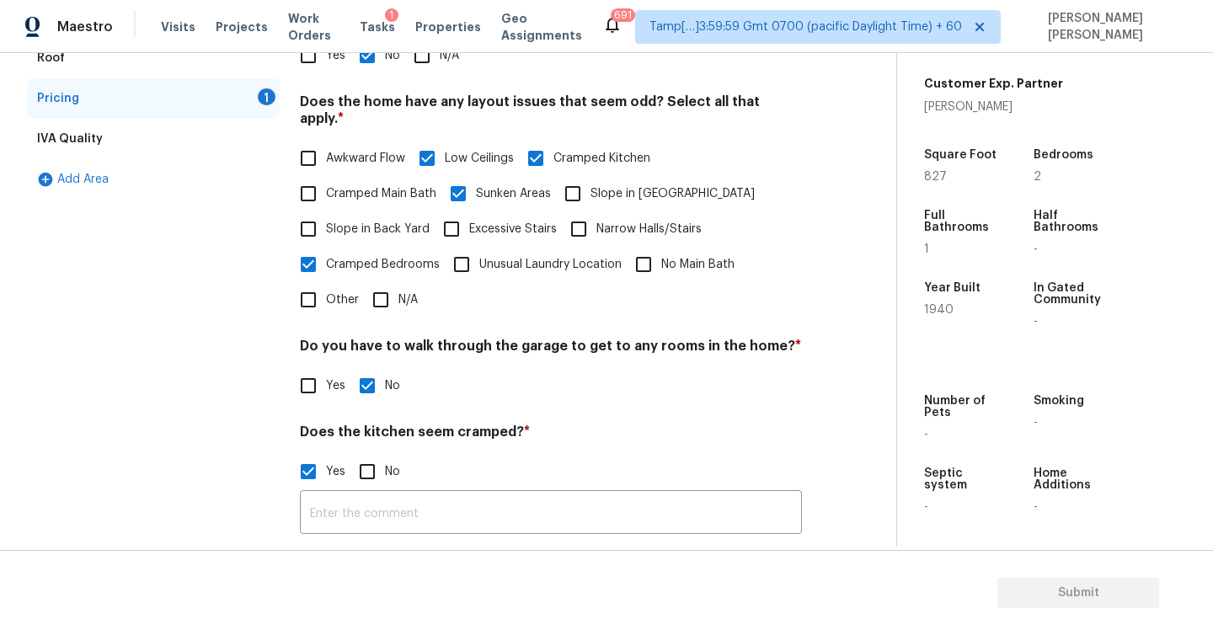
scroll to position [338, 0]
click at [356, 495] on input "text" at bounding box center [551, 515] width 502 height 40
drag, startPoint x: 558, startPoint y: 140, endPoint x: 654, endPoint y: 140, distance: 96.1
click at [654, 142] on div "Awkward Flow Low Ceilings Cramped Kitchen Cramped Main Bath Sunken Areas Slope …" at bounding box center [551, 230] width 502 height 177
copy span "Cramped Kitchen"
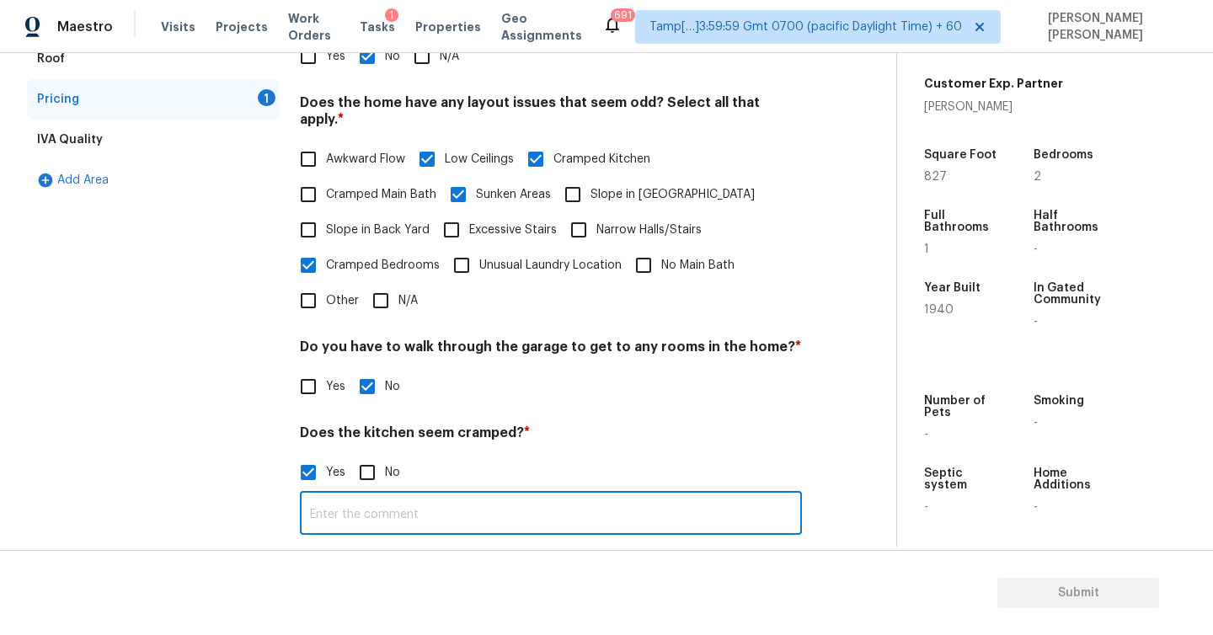
click at [434, 506] on input "text" at bounding box center [551, 515] width 502 height 40
paste input "Cramped Kitchen"
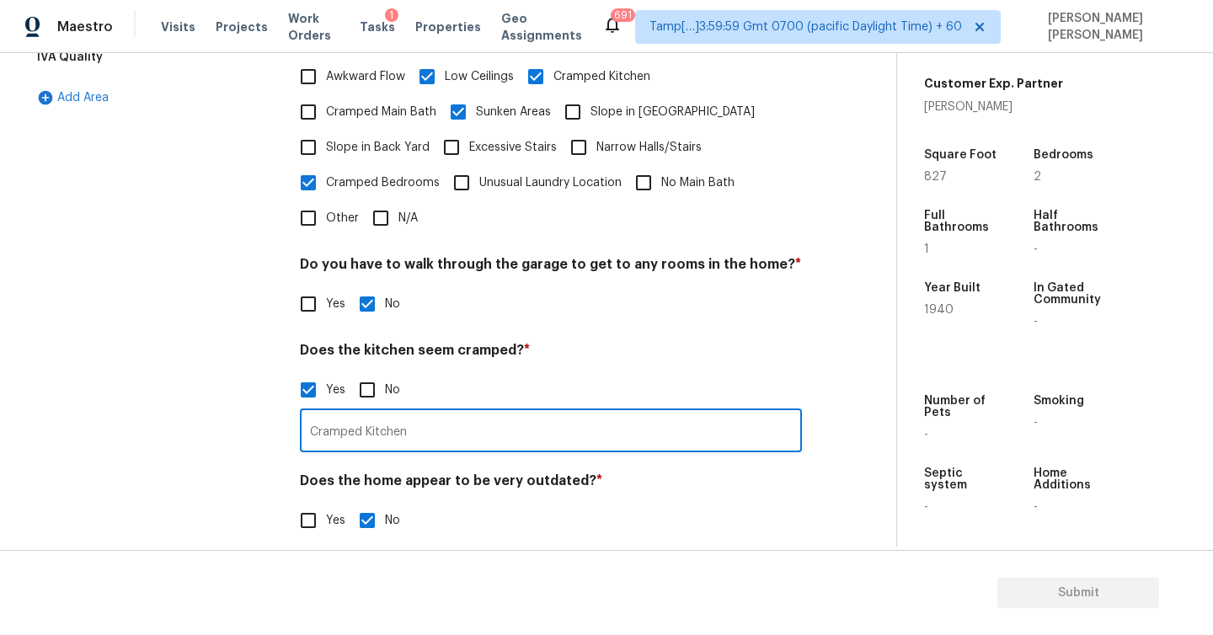
type input "Cramped Kitchen"
click at [559, 342] on h4 "Does the kitchen seem cramped? *" at bounding box center [551, 354] width 502 height 24
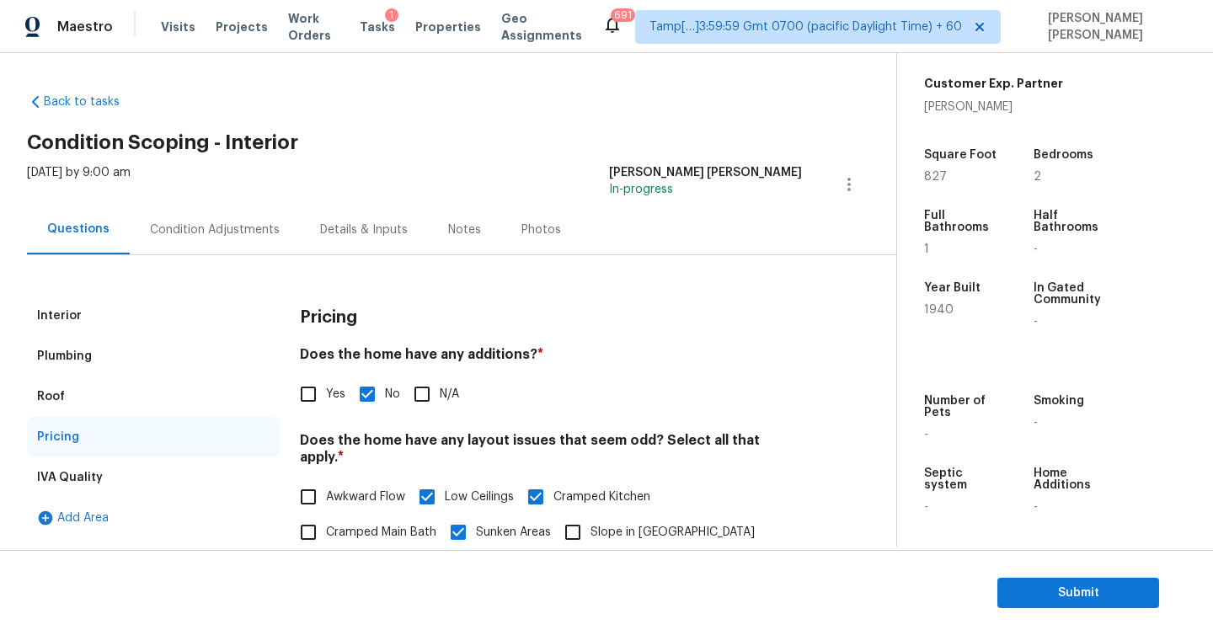
scroll to position [79, 0]
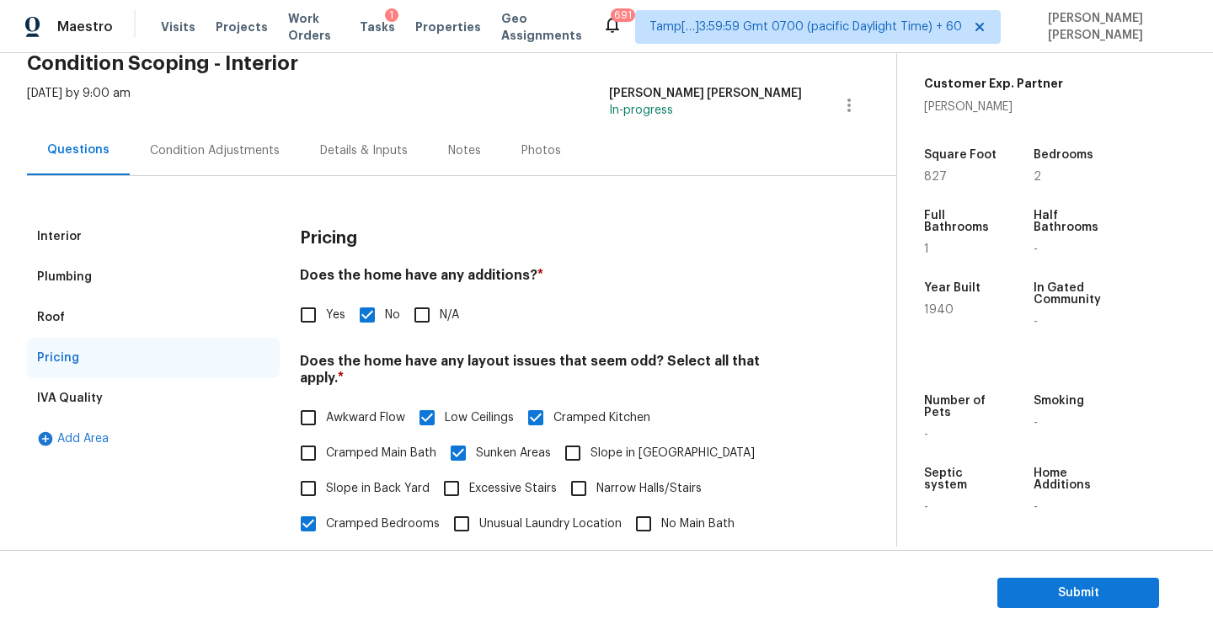
click at [51, 282] on div "Plumbing" at bounding box center [64, 277] width 55 height 17
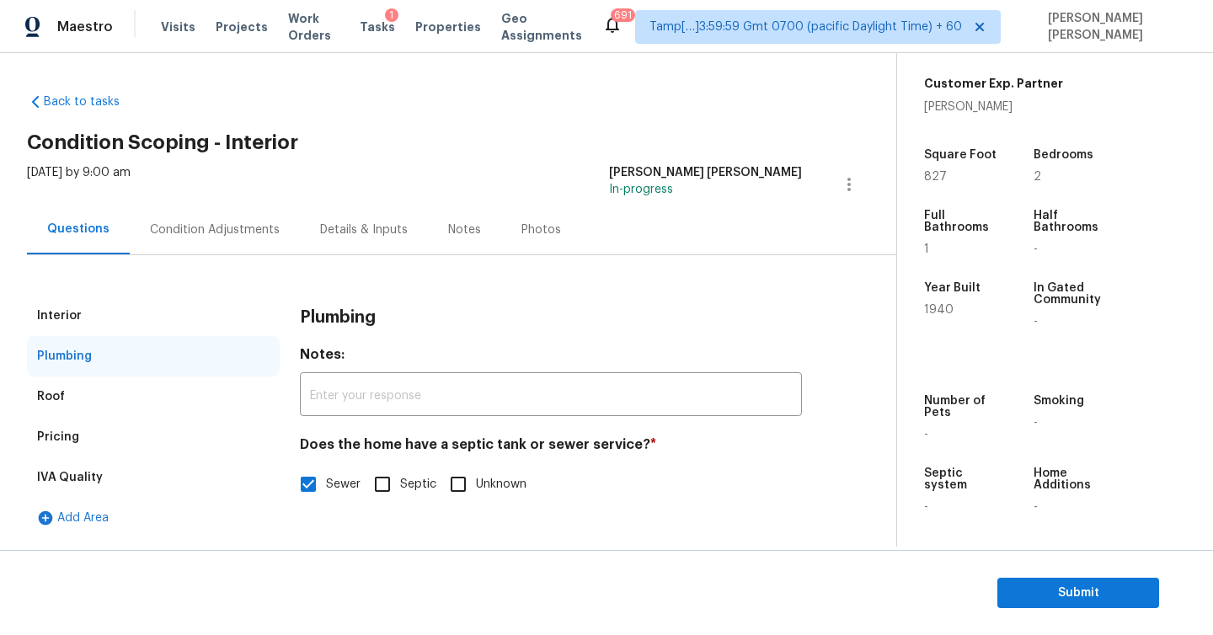
click at [98, 334] on div "Interior" at bounding box center [153, 316] width 253 height 40
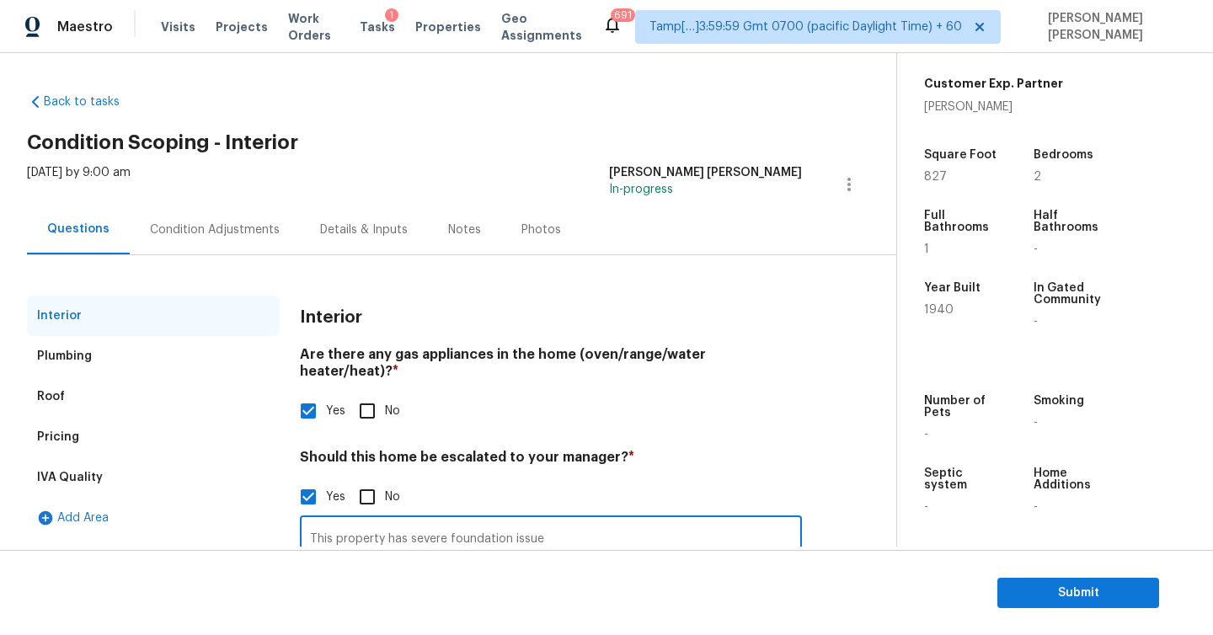
drag, startPoint x: 304, startPoint y: 524, endPoint x: 553, endPoint y: 513, distance: 248.8
click at [553, 520] on input "This property has severe foundation issue" at bounding box center [551, 540] width 502 height 40
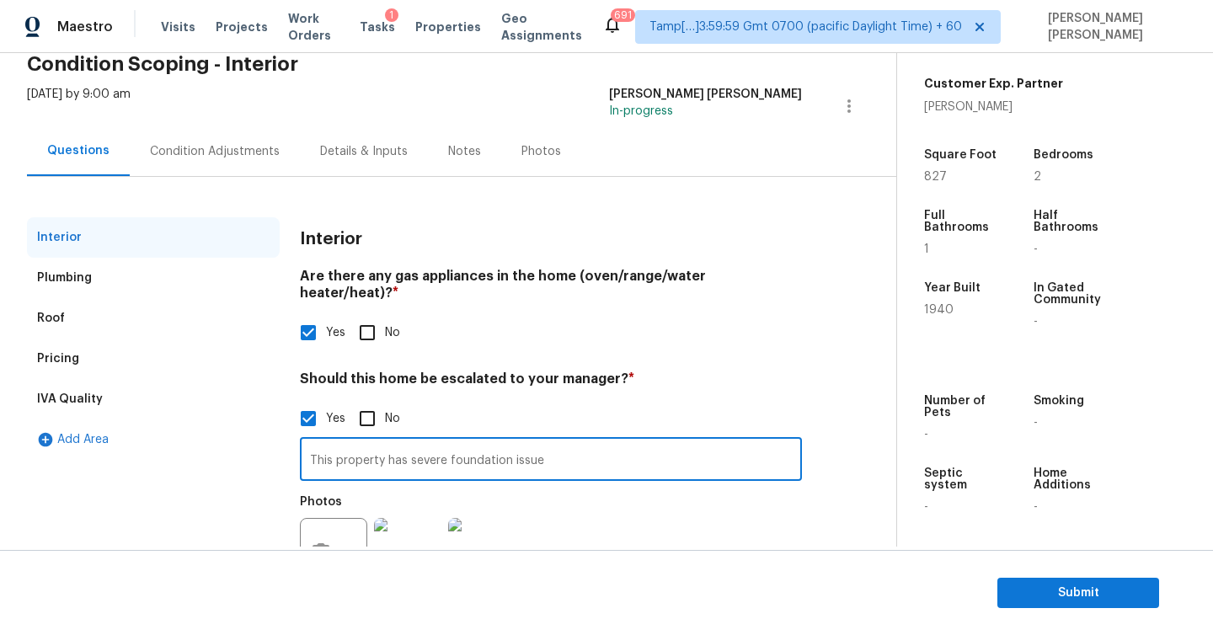
scroll to position [123, 0]
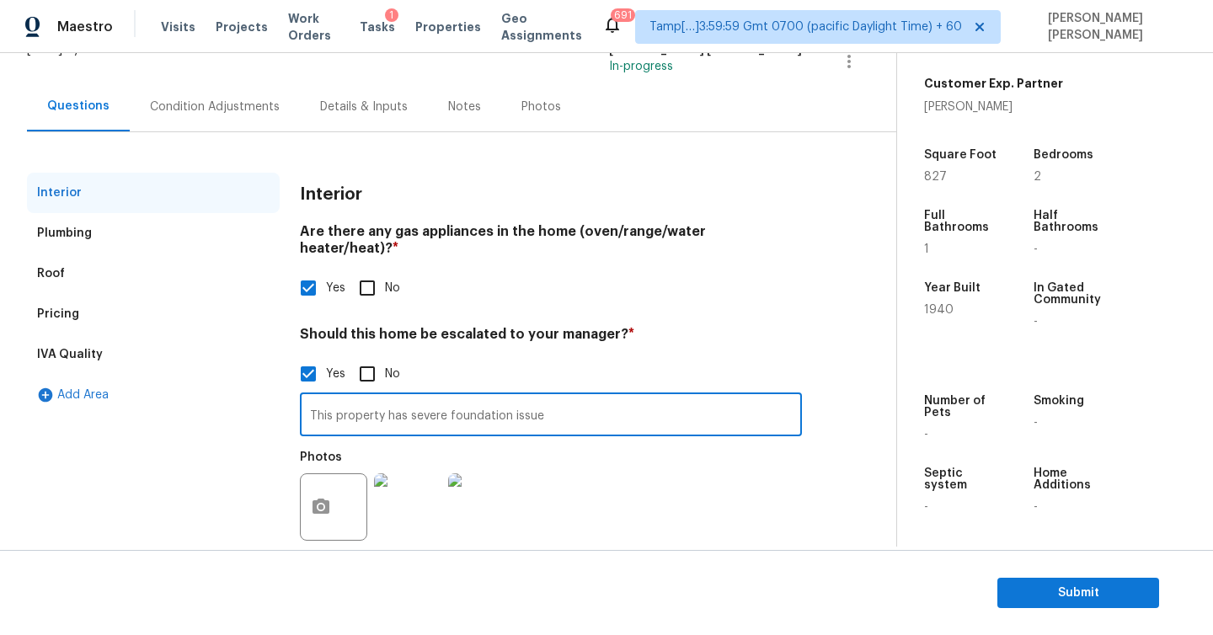
drag, startPoint x: 553, startPoint y: 518, endPoint x: 299, endPoint y: 391, distance: 283.8
click at [300, 397] on input "This property has severe foundation issue" at bounding box center [551, 417] width 502 height 40
click at [78, 357] on div "IVA Quality" at bounding box center [70, 354] width 66 height 17
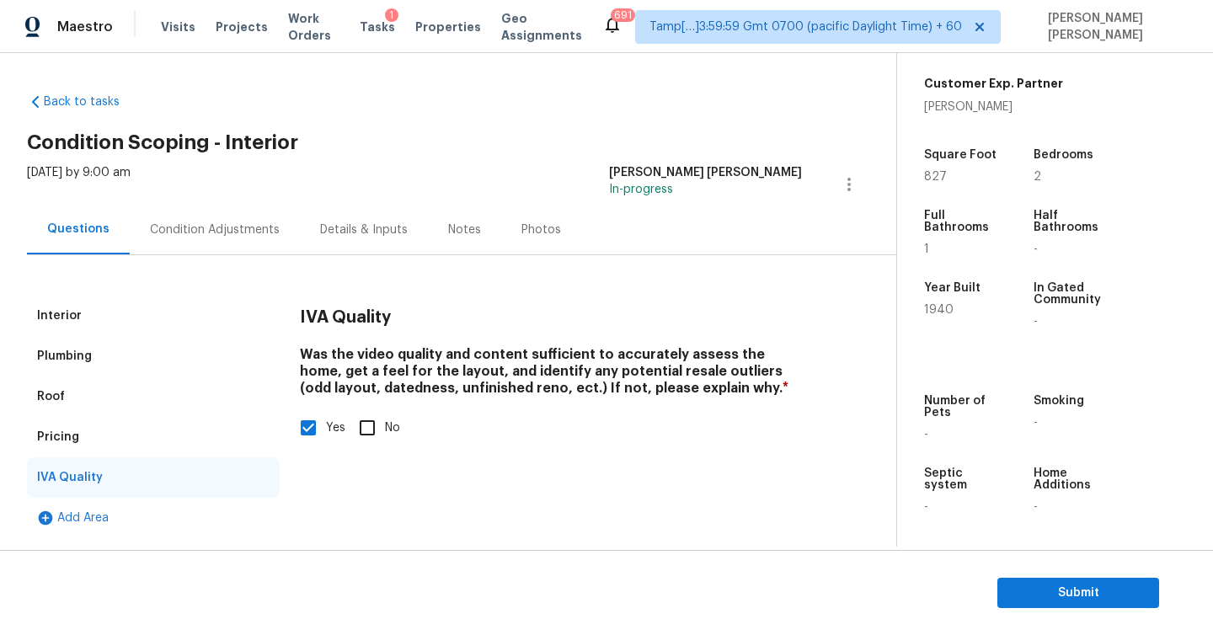
scroll to position [0, 0]
click at [182, 233] on div "Condition Adjustments" at bounding box center [215, 230] width 130 height 17
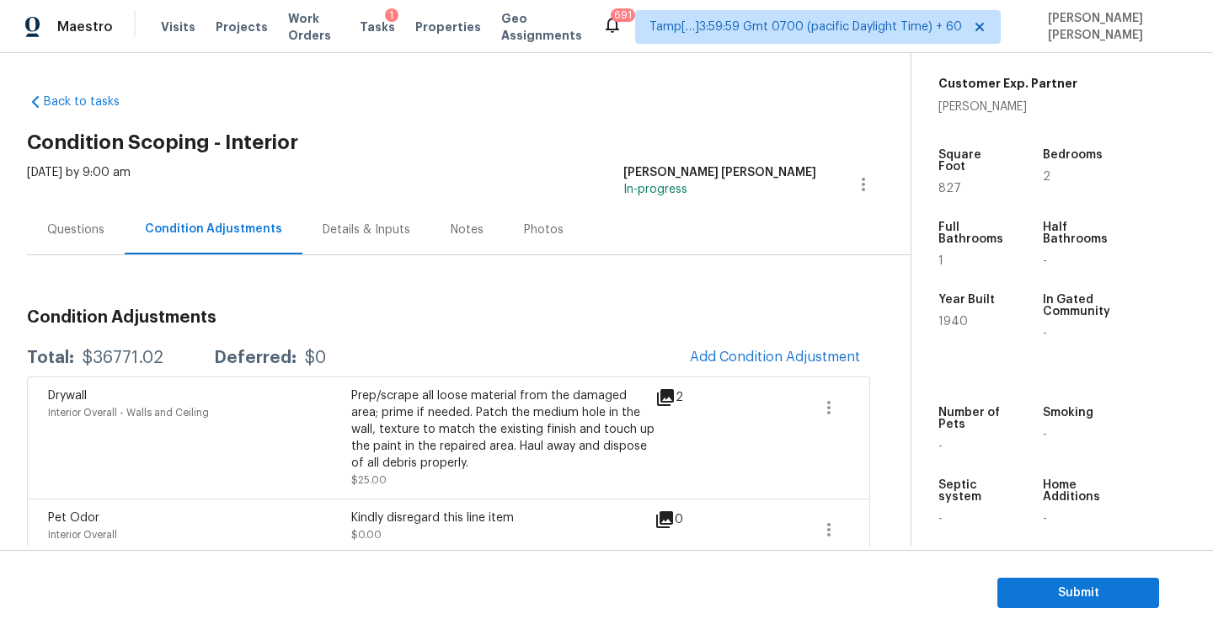
drag, startPoint x: 74, startPoint y: 362, endPoint x: 174, endPoint y: 361, distance: 100.3
click at [174, 361] on div "Total: $36771.02 Deferred: $0" at bounding box center [176, 358] width 299 height 17
copy div "$36771.02"
click at [121, 358] on div "$36771.02" at bounding box center [123, 358] width 81 height 17
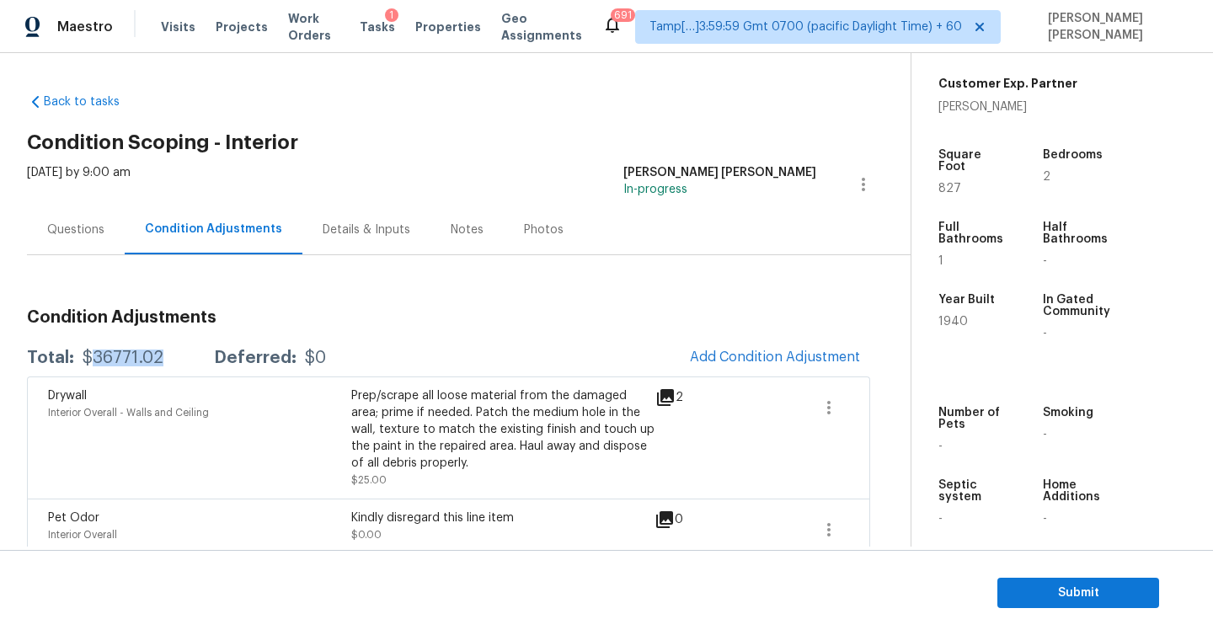
copy div "36771.02"
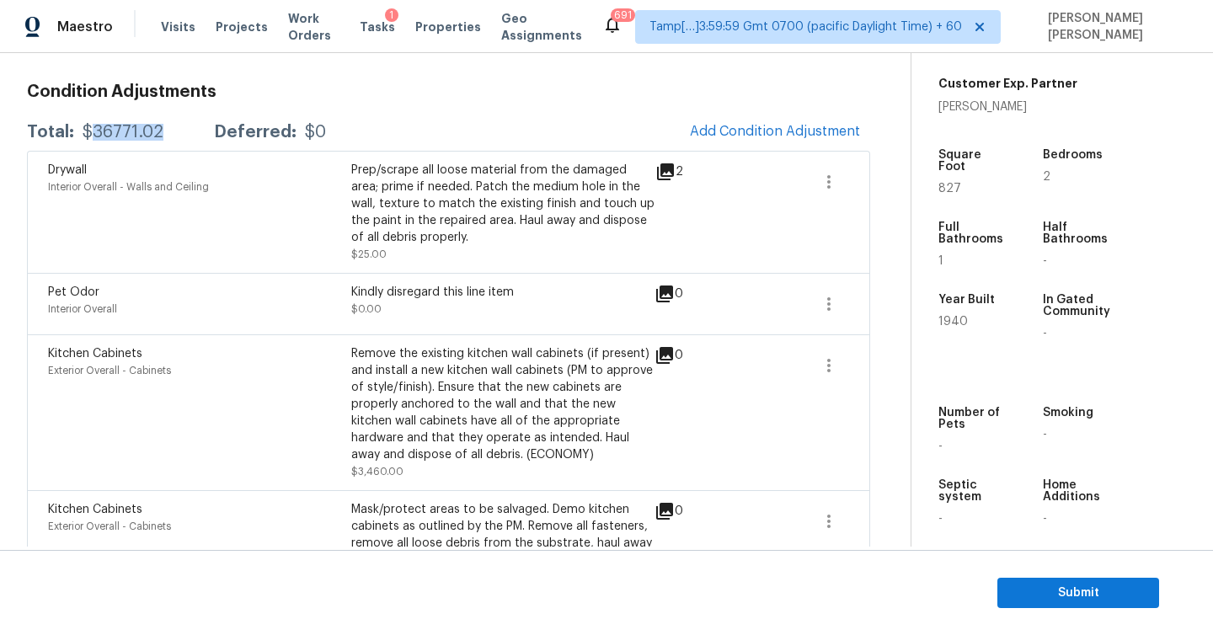
scroll to position [193, 0]
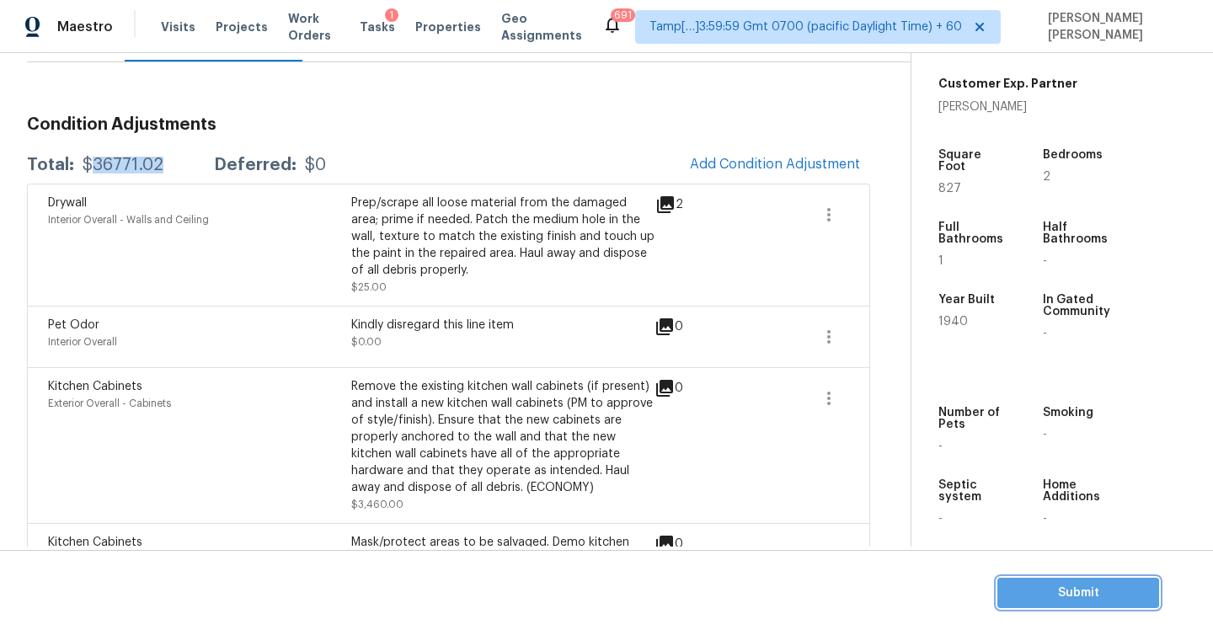
click at [1056, 587] on span "Submit" at bounding box center [1078, 593] width 135 height 21
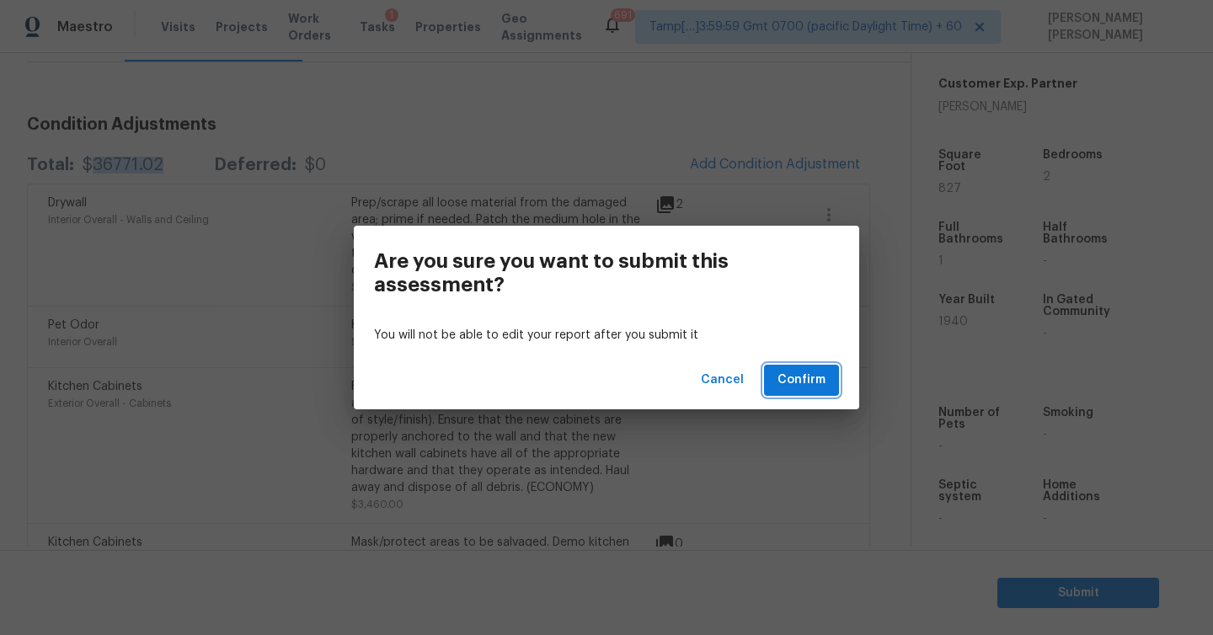
click at [812, 378] on span "Confirm" at bounding box center [802, 380] width 48 height 21
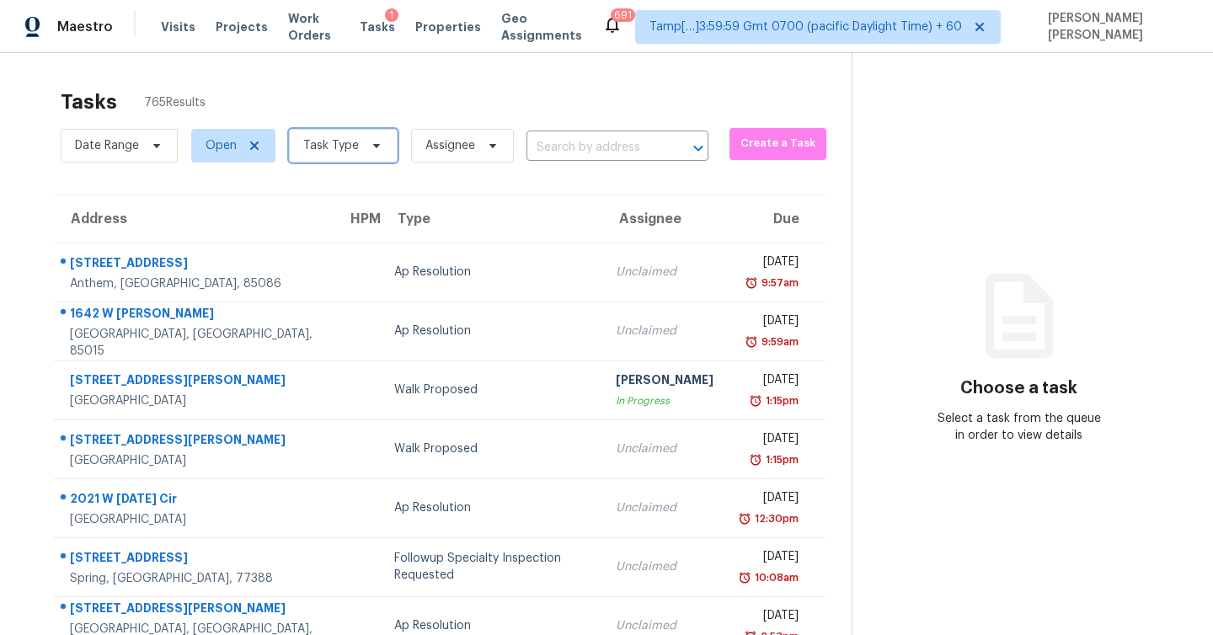
click at [357, 153] on span "Task Type" at bounding box center [343, 146] width 109 height 34
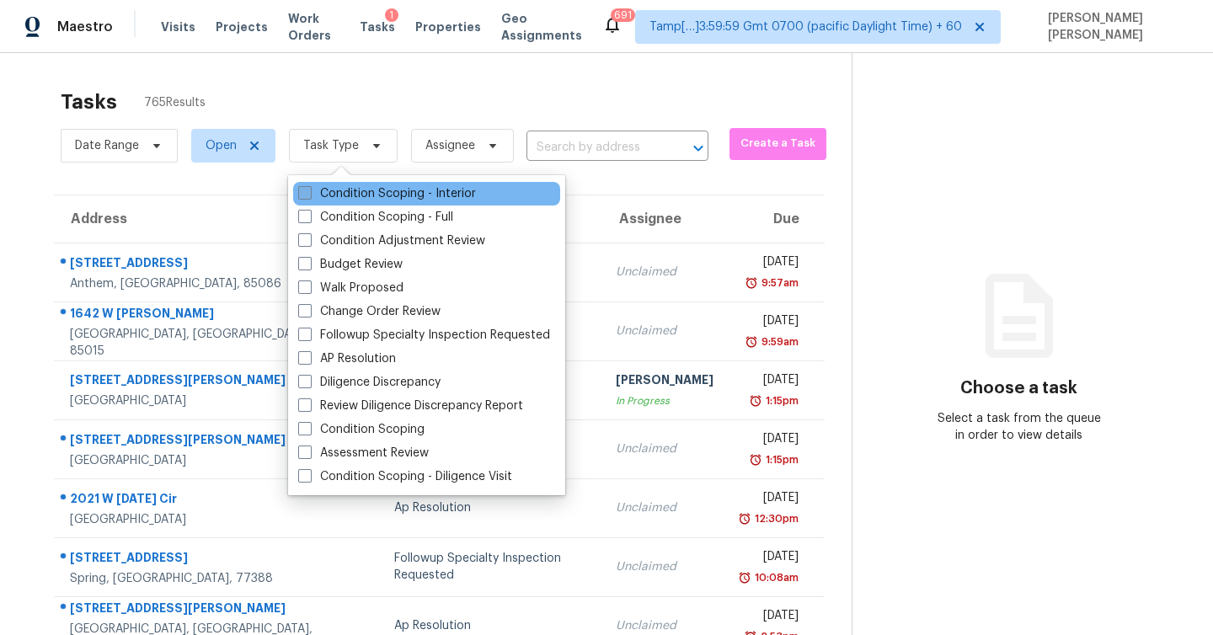
click at [340, 189] on label "Condition Scoping - Interior" at bounding box center [387, 193] width 178 height 17
click at [309, 189] on input "Condition Scoping - Interior" at bounding box center [303, 190] width 11 height 11
checkbox input "true"
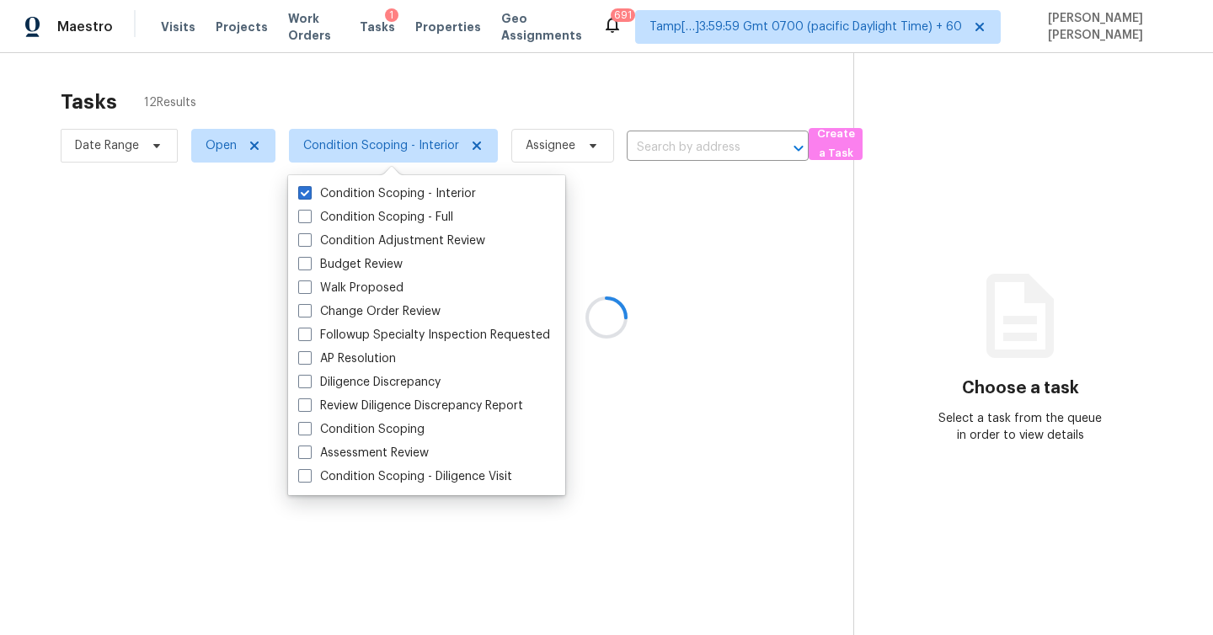
click at [501, 78] on div at bounding box center [606, 317] width 1213 height 635
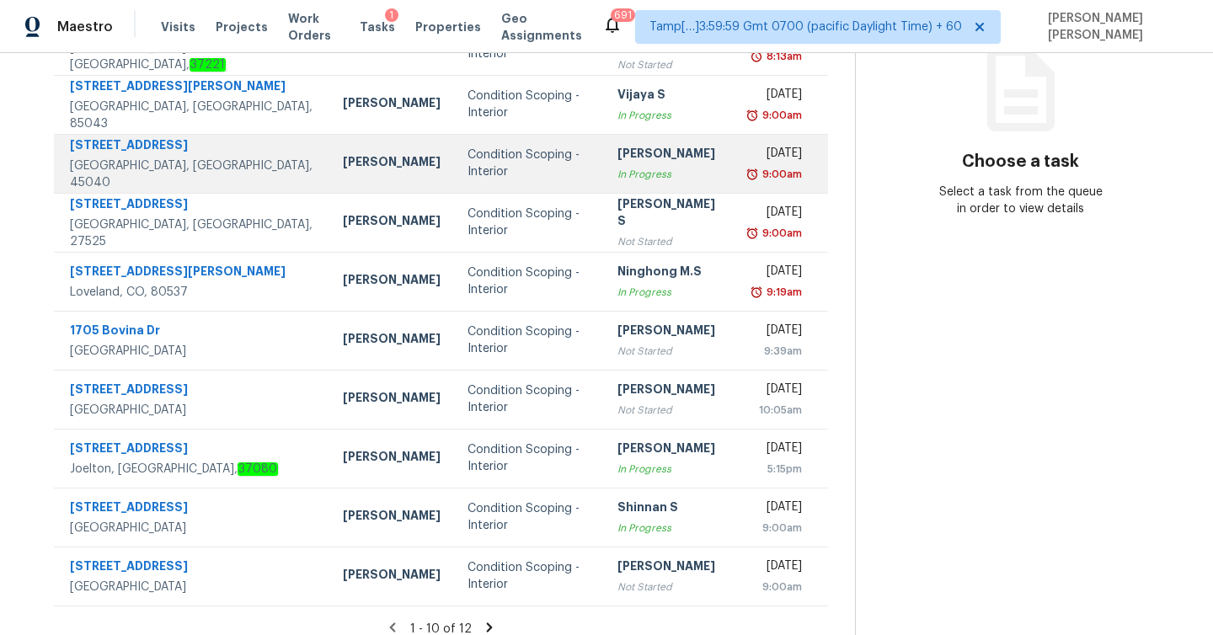
scroll to position [242, 0]
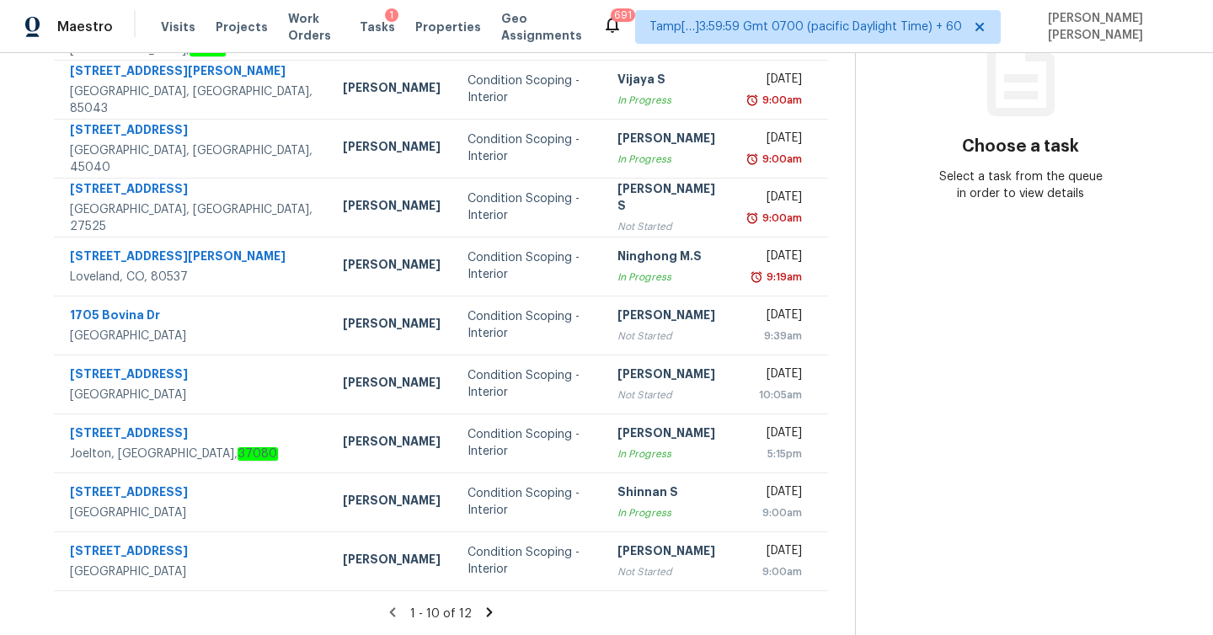
click at [486, 611] on icon at bounding box center [489, 612] width 6 height 9
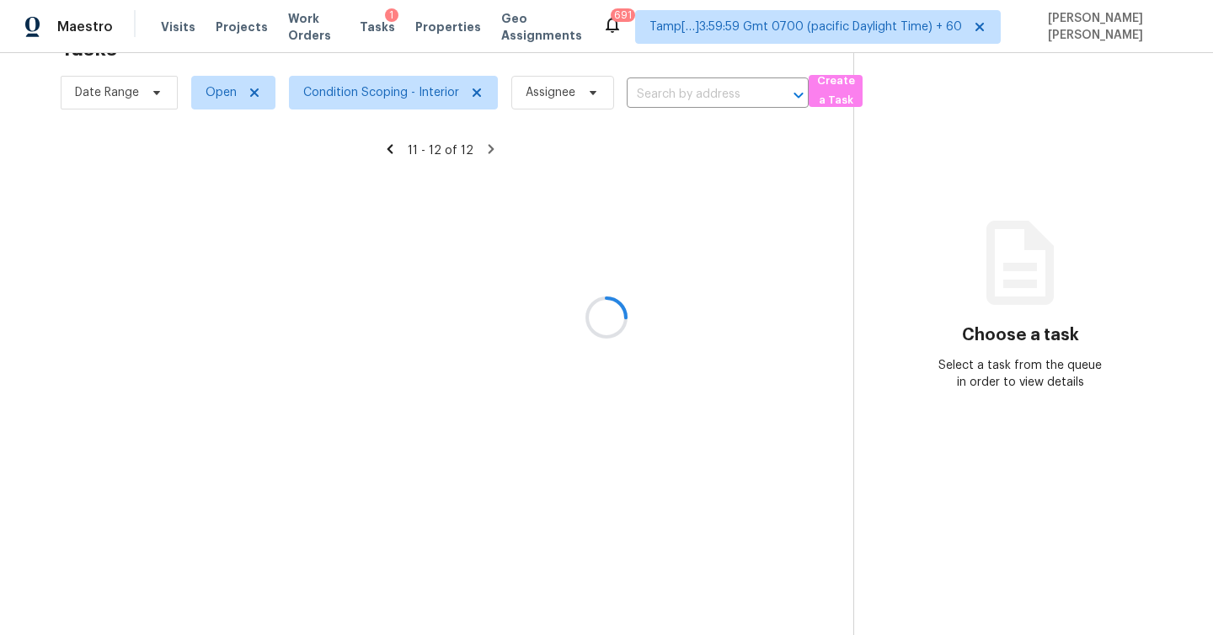
scroll to position [53, 0]
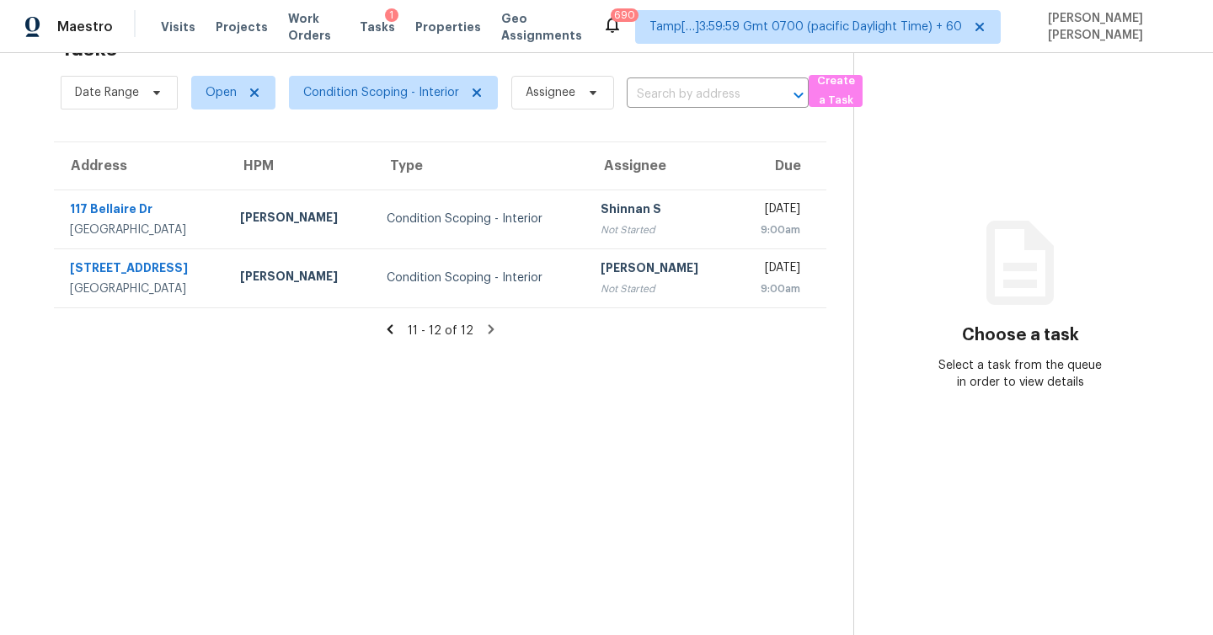
click at [394, 328] on icon at bounding box center [390, 329] width 15 height 15
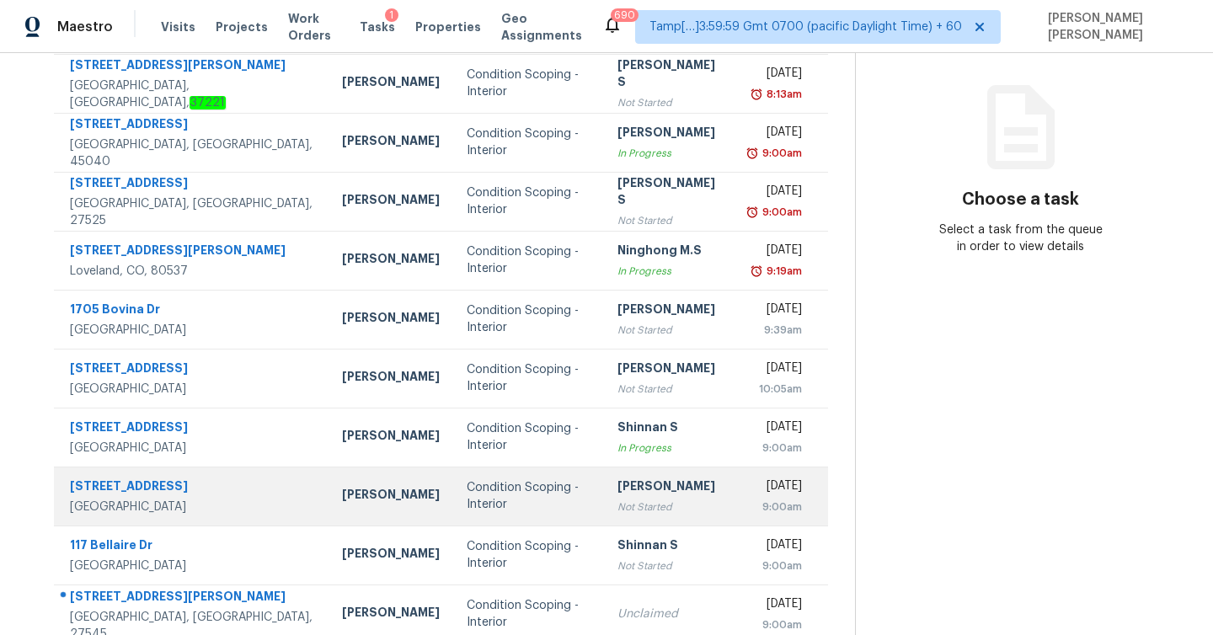
scroll to position [242, 0]
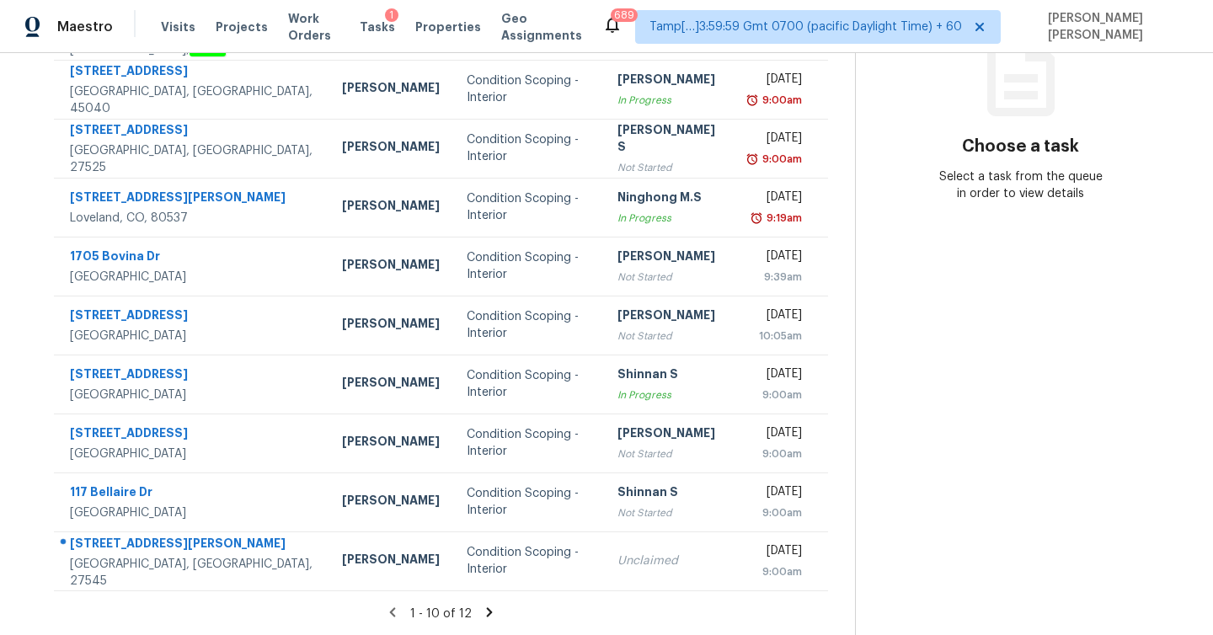
click at [482, 613] on icon at bounding box center [489, 612] width 15 height 15
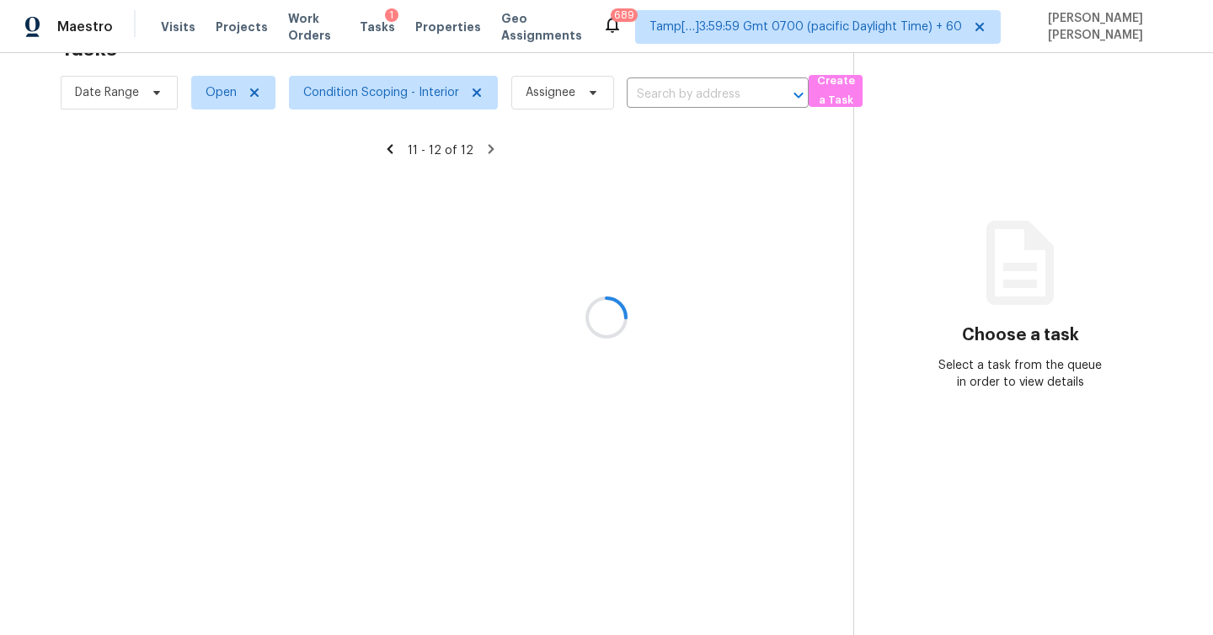
scroll to position [53, 0]
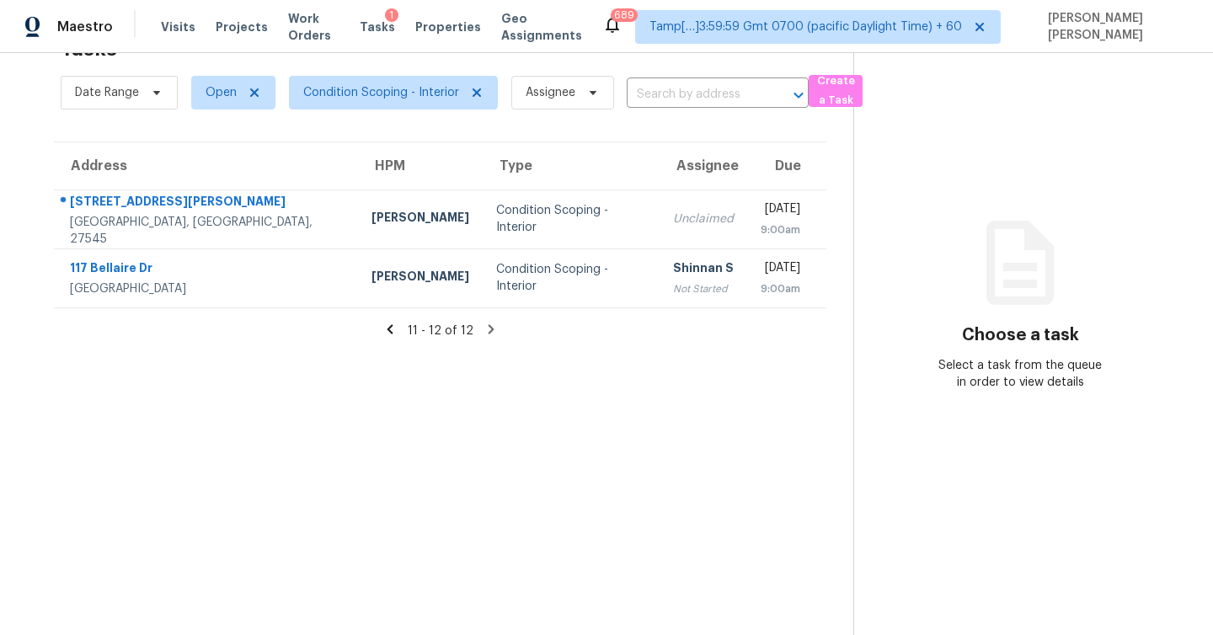
click at [389, 328] on icon at bounding box center [390, 328] width 6 height 9
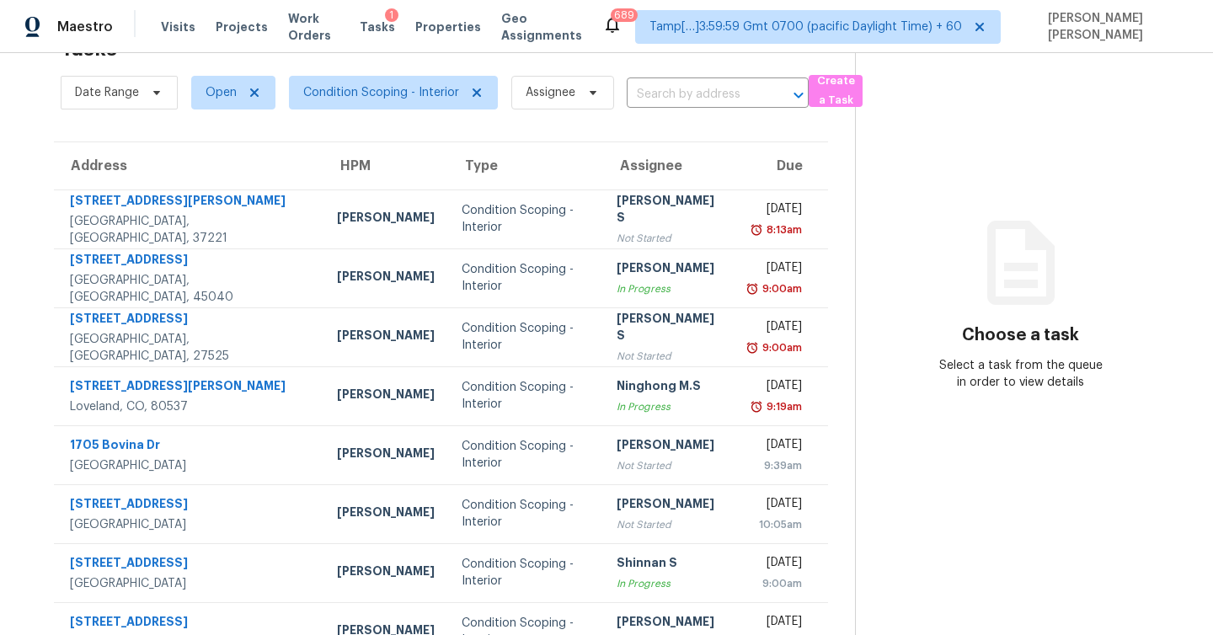
scroll to position [242, 0]
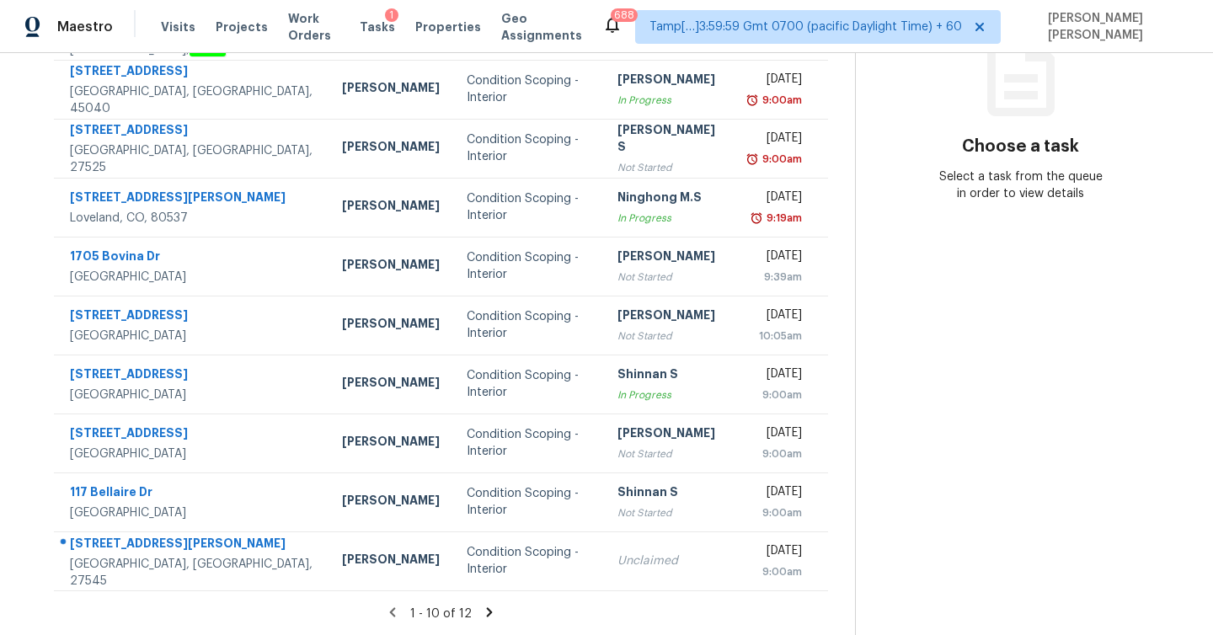
click at [486, 613] on icon at bounding box center [489, 612] width 6 height 9
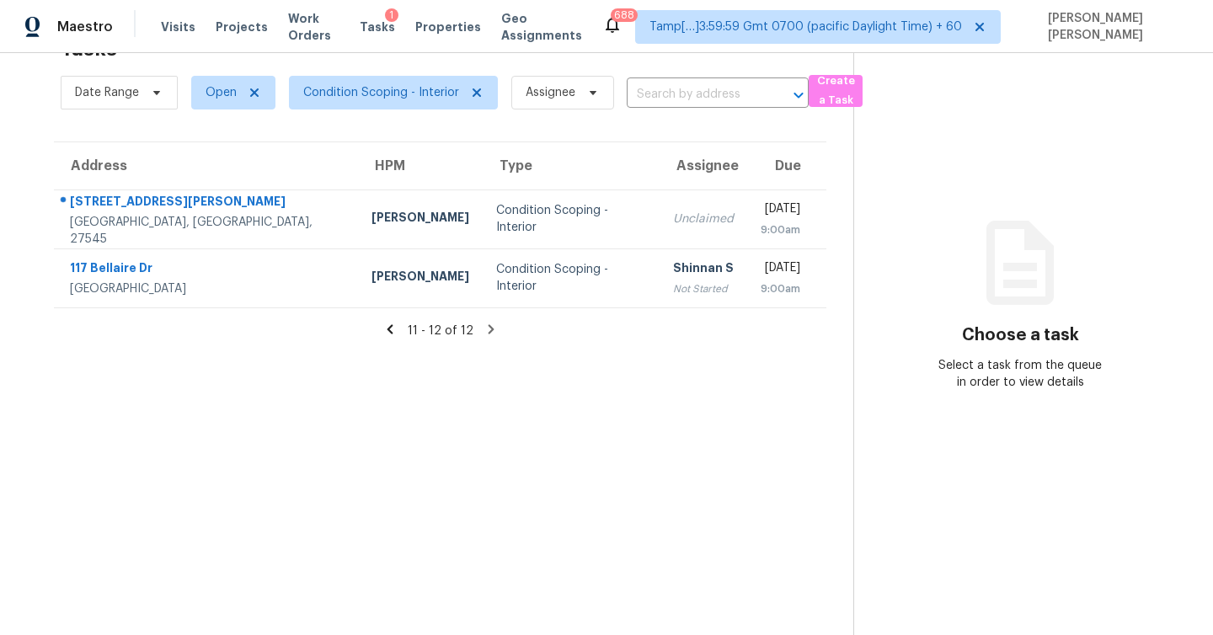
click at [391, 328] on icon at bounding box center [390, 328] width 6 height 9
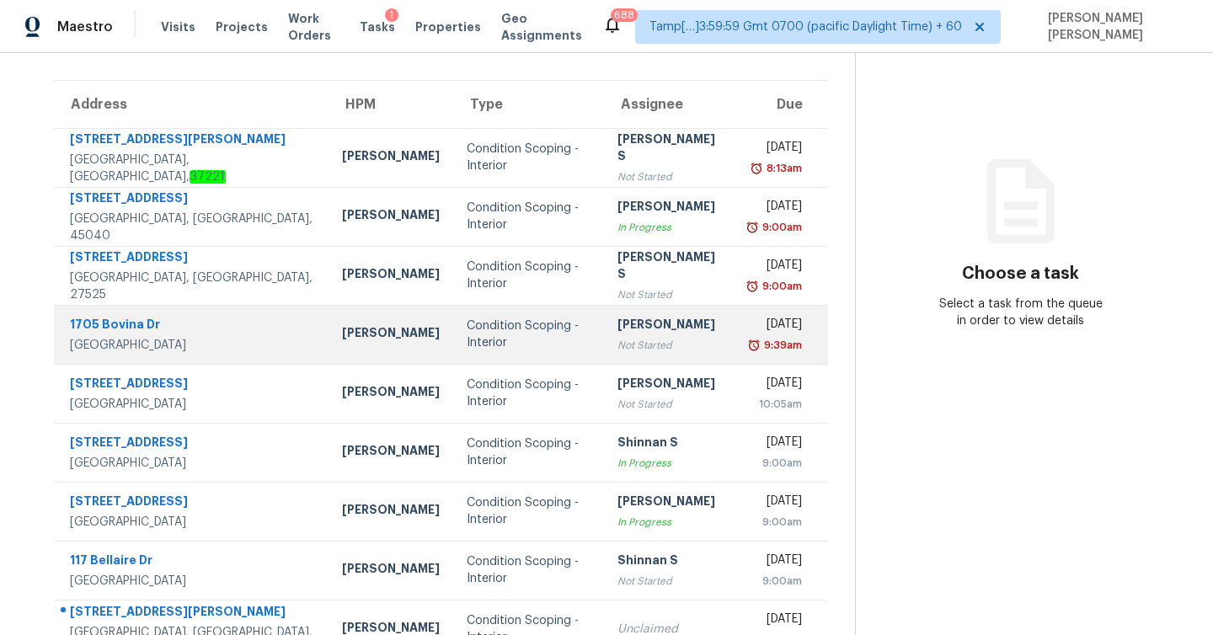
scroll to position [152, 0]
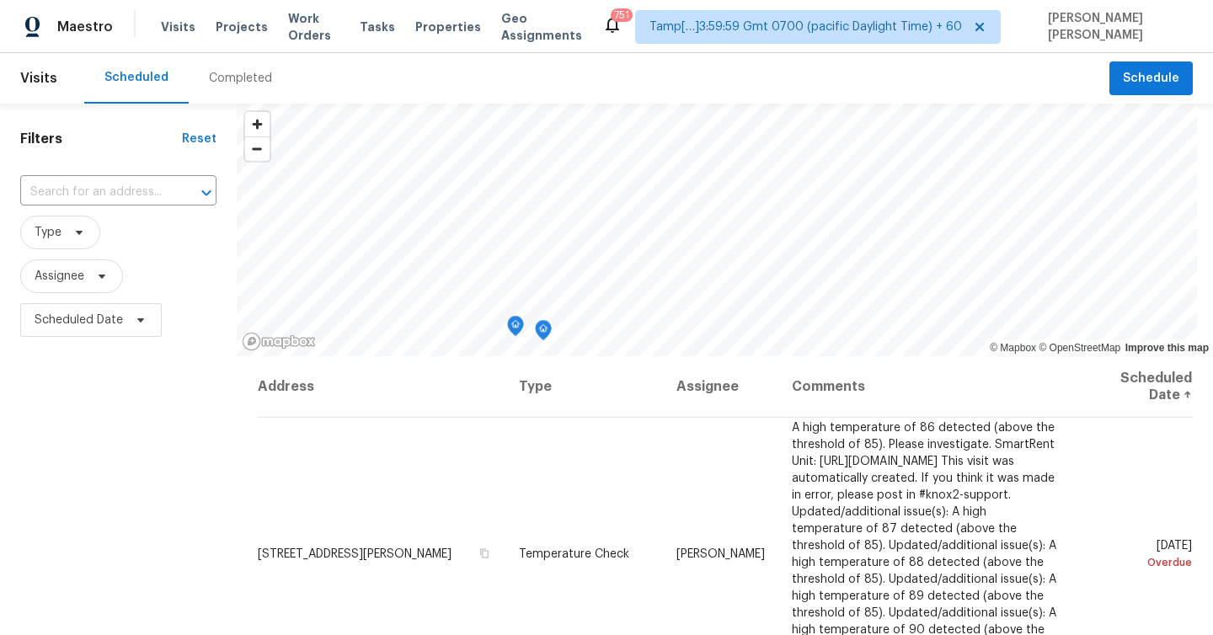
click at [234, 79] on div "Completed" at bounding box center [240, 78] width 63 height 17
